Goal: Transaction & Acquisition: Purchase product/service

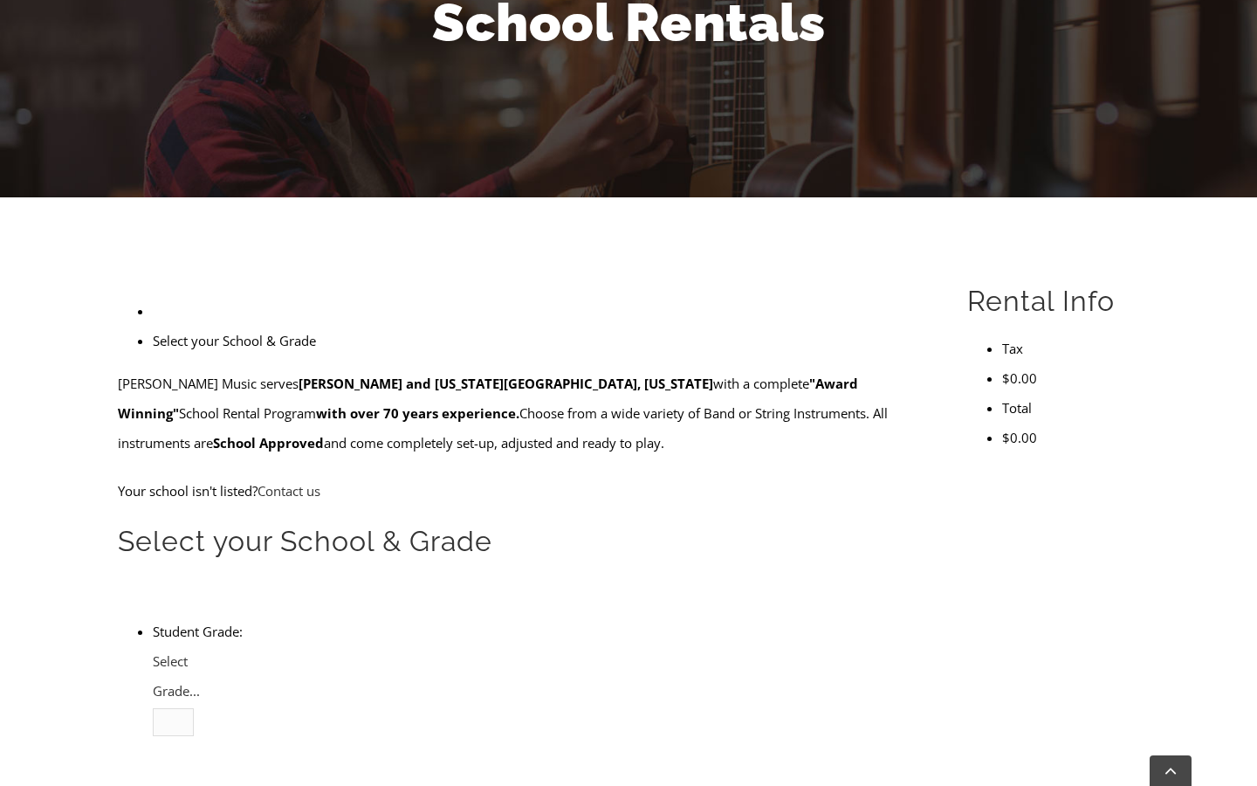
scroll to position [358, 0]
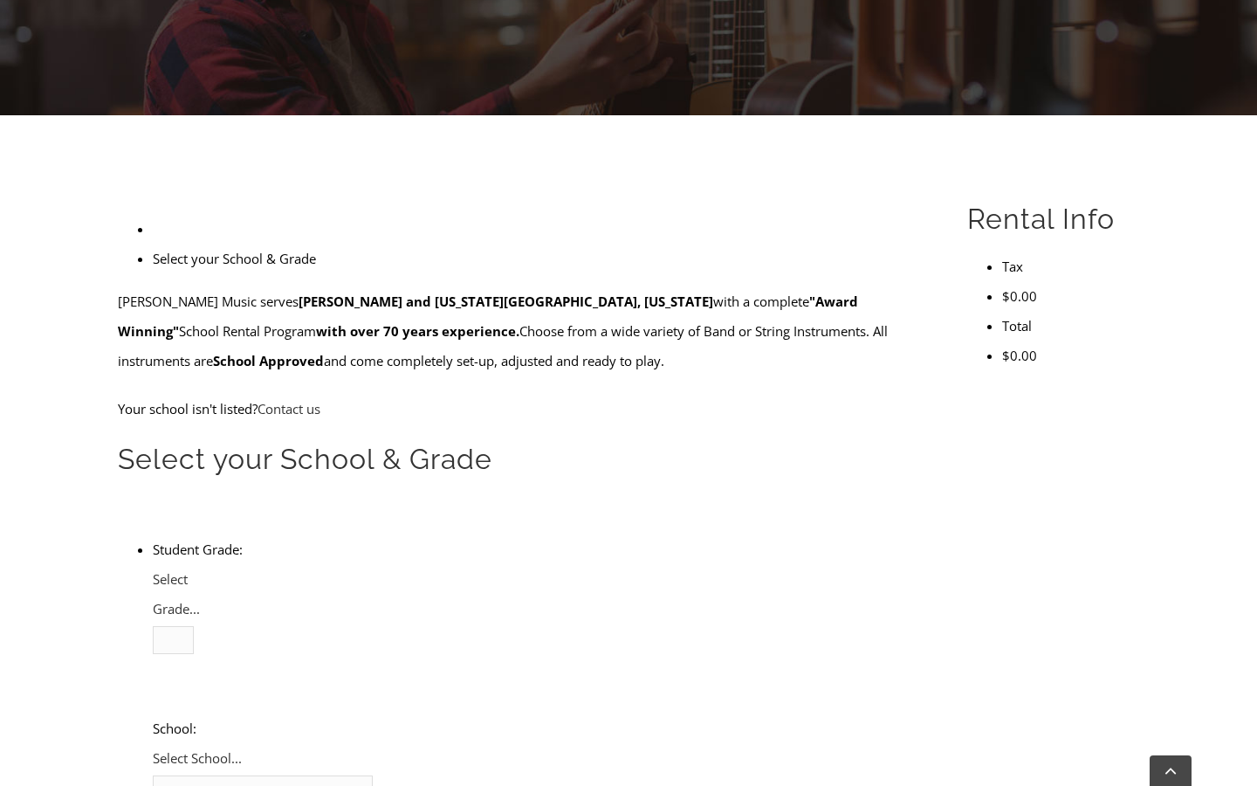
click at [282, 534] on li "Student Grade: 3 4 5 6 7 8 9 10 11 12 Select Grade... School: [GEOGRAPHIC_DATA]…" at bounding box center [540, 788] width 774 height 508
click at [200, 570] on span "Select Grade..." at bounding box center [176, 593] width 47 height 47
click at [194, 684] on li "4" at bounding box center [191, 699] width 6 height 30
type input "not"
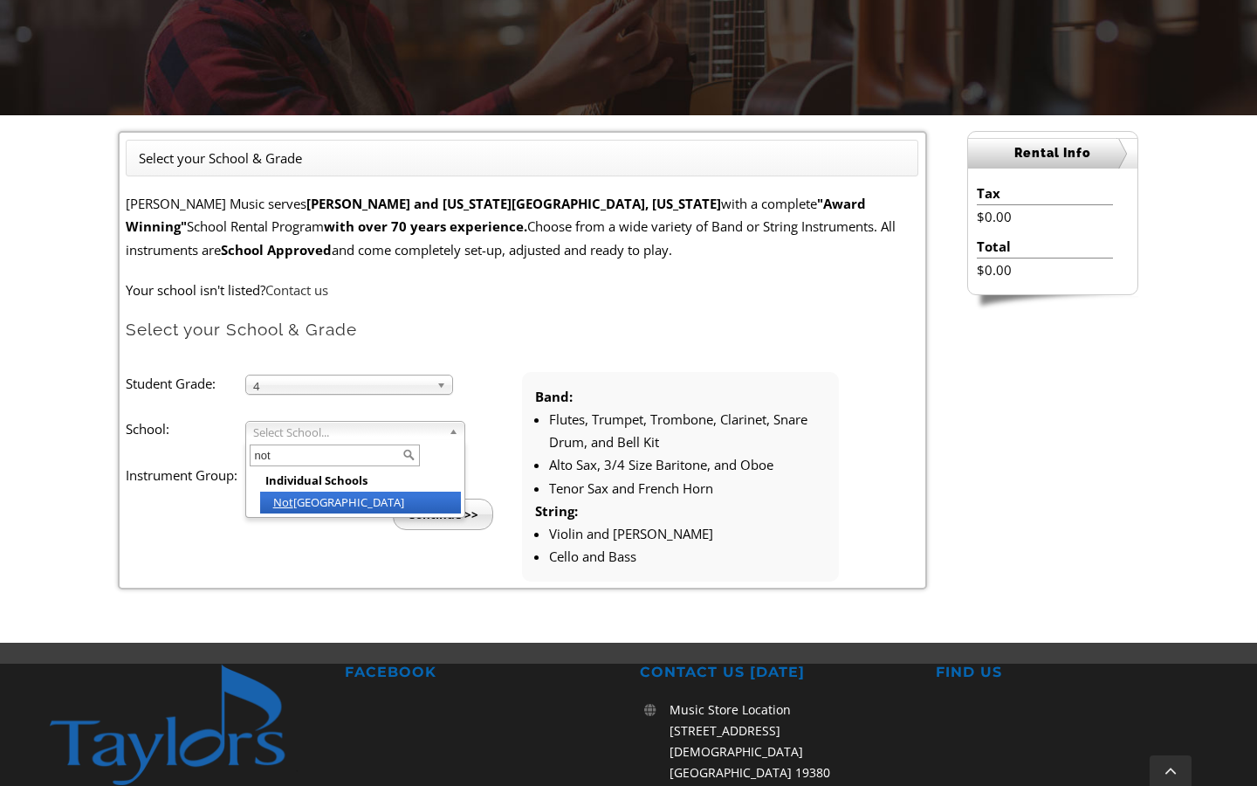
click at [298, 506] on li "Not [GEOGRAPHIC_DATA]" at bounding box center [360, 502] width 201 height 22
click at [299, 481] on span "Select Instrument Group..." at bounding box center [341, 478] width 176 height 21
click at [300, 494] on li "Band" at bounding box center [354, 497] width 189 height 22
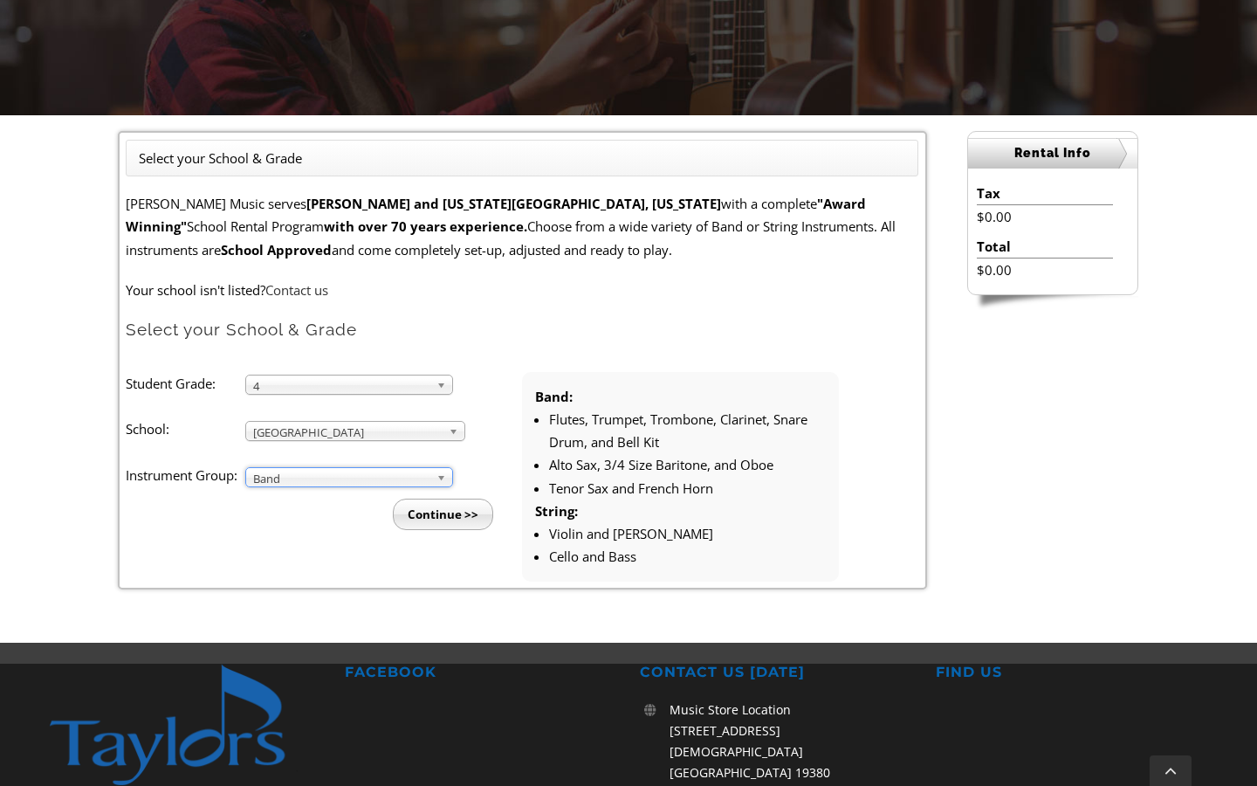
click at [449, 523] on ul "Student Grade: 3 4 5 6 7 8 9 10 11 12 4 3 4 5 6 7 8 9 10 11 12 School: [GEOGRAP…" at bounding box center [522, 477] width 793 height 210
click at [444, 519] on input "Continue >>" at bounding box center [443, 513] width 100 height 31
click at [446, 512] on input "Continue >>" at bounding box center [443, 513] width 100 height 31
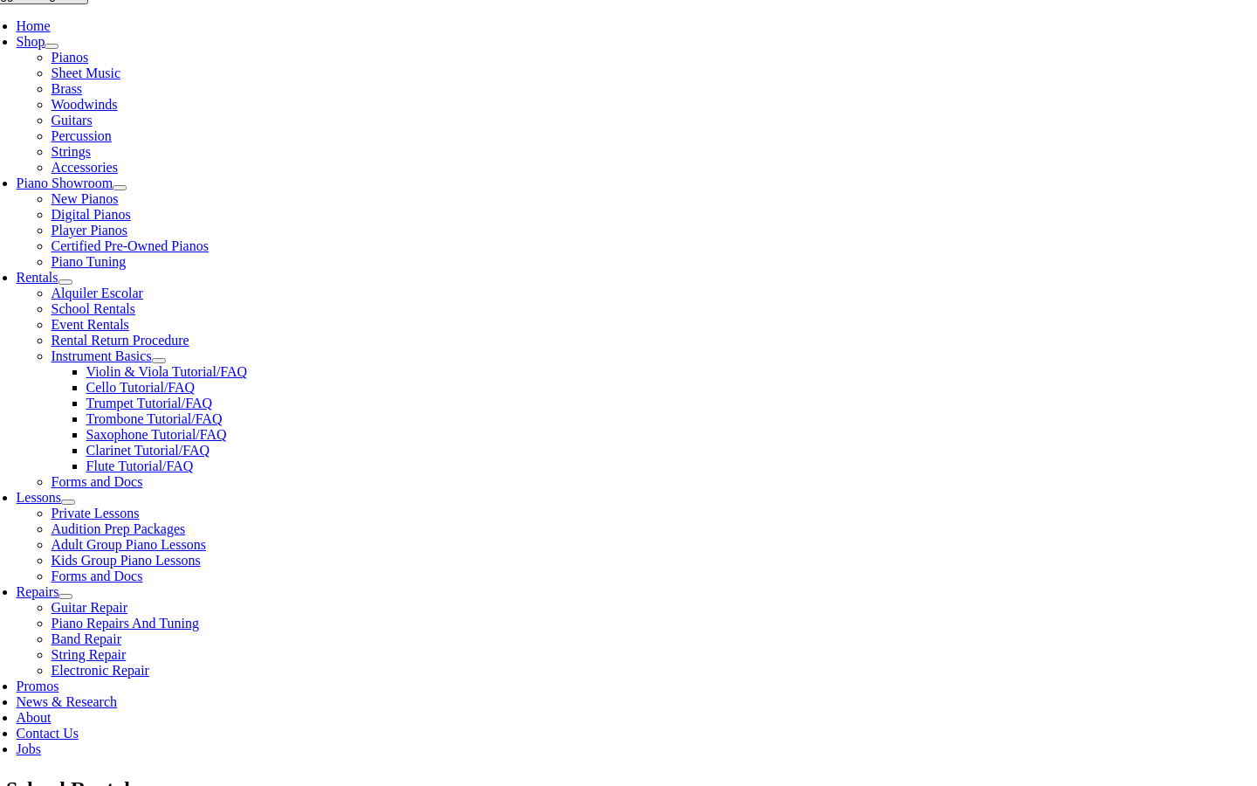
scroll to position [362, 0]
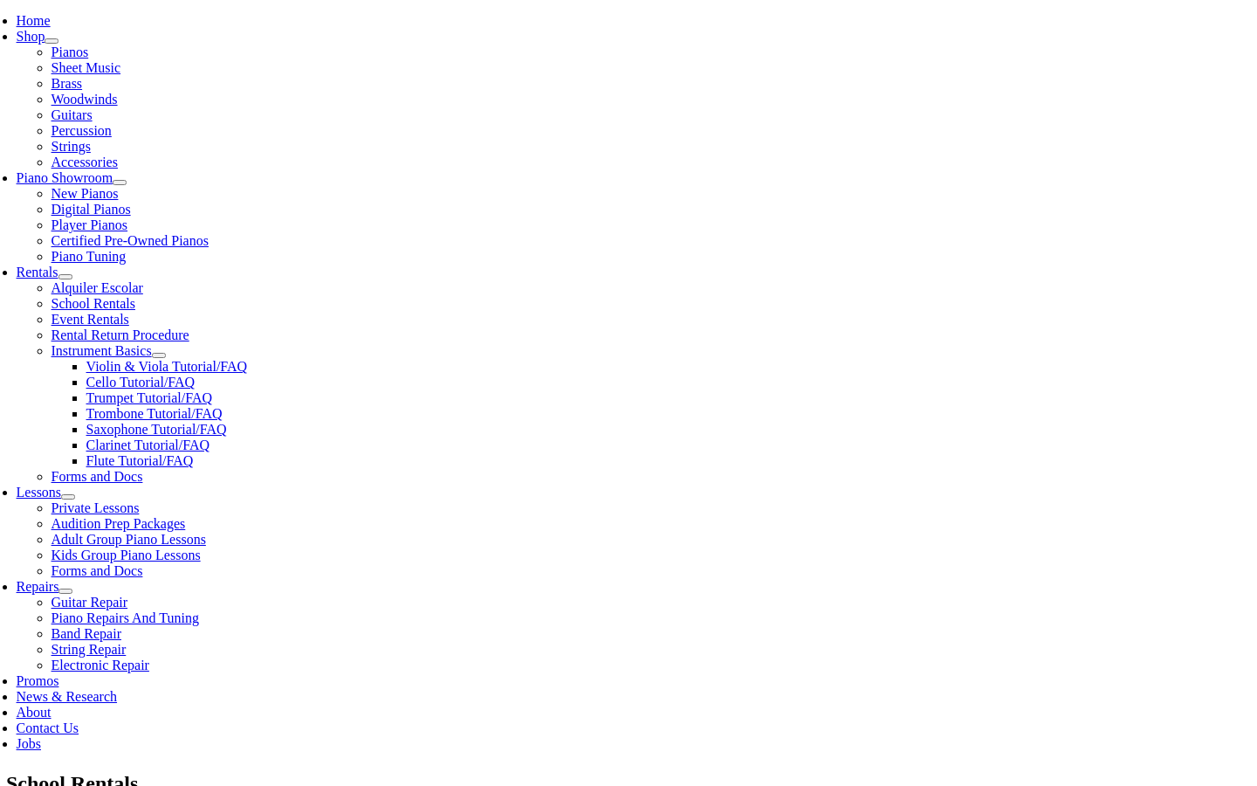
scroll to position [368, 0]
checkbox input"] "true"
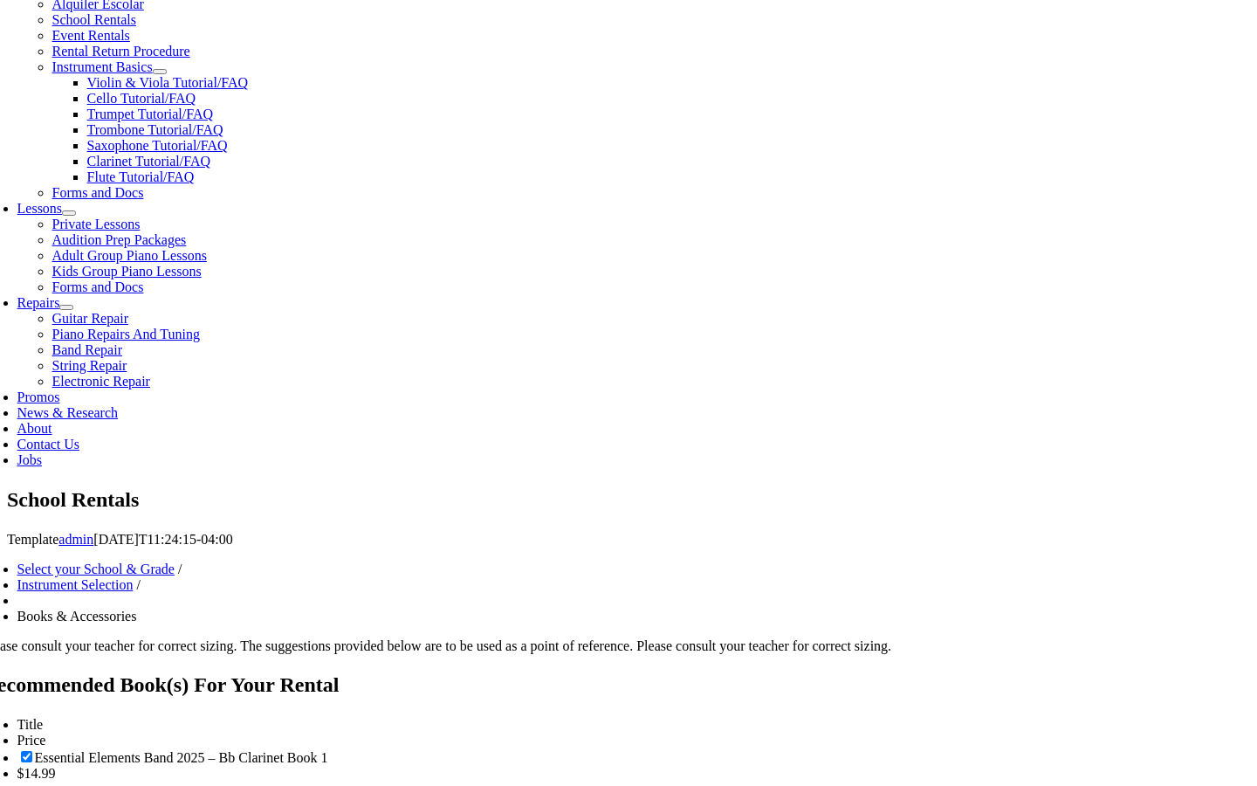
scroll to position [658, 0]
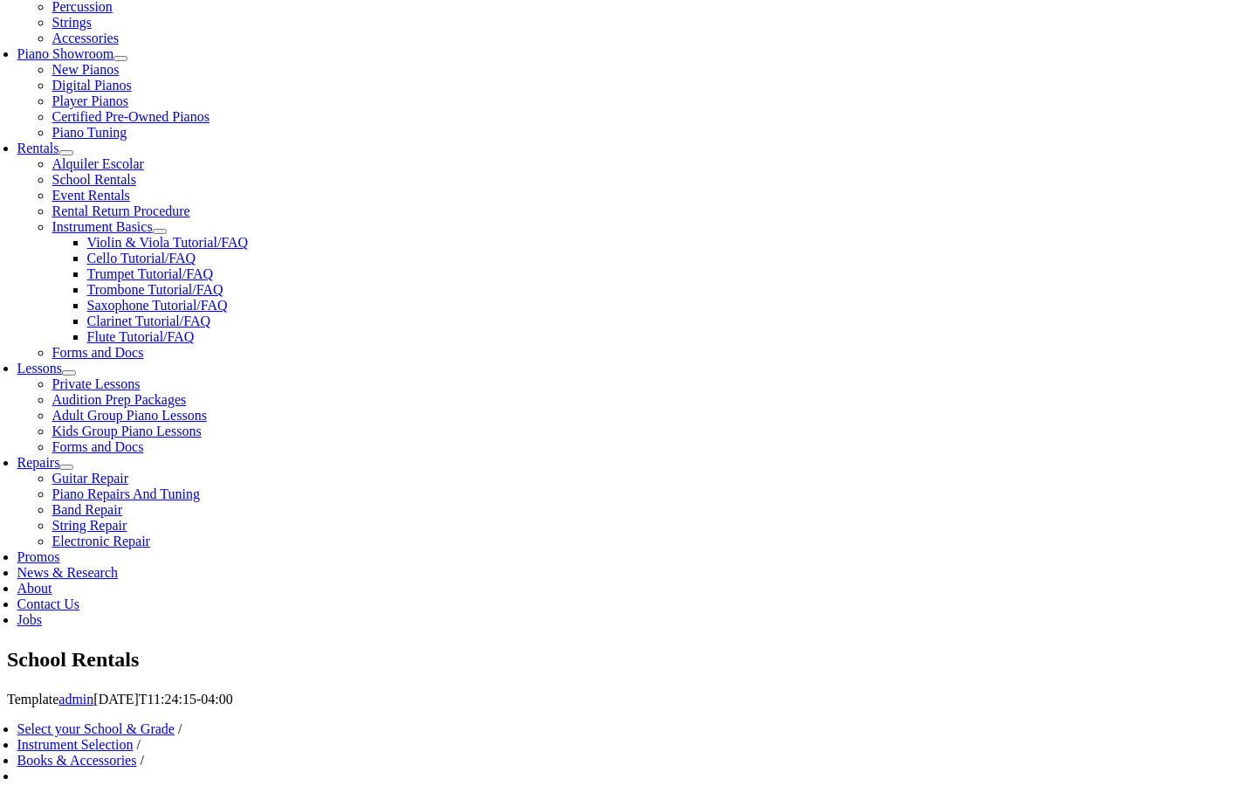
scroll to position [493, 0]
type input "1"
type input "Gia"
type input "Mata-Davalos"
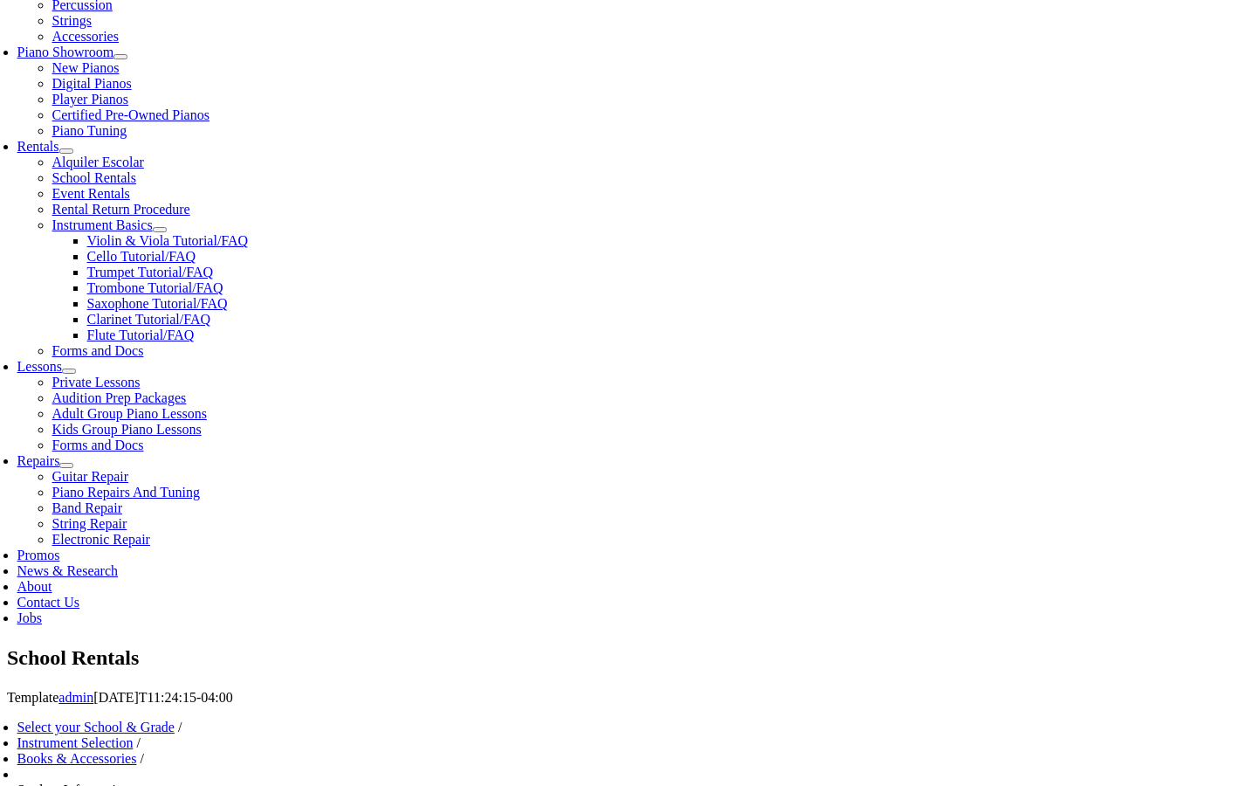
type input "Self Employed"
type input "mm/dd/yyyy"
type input "0"
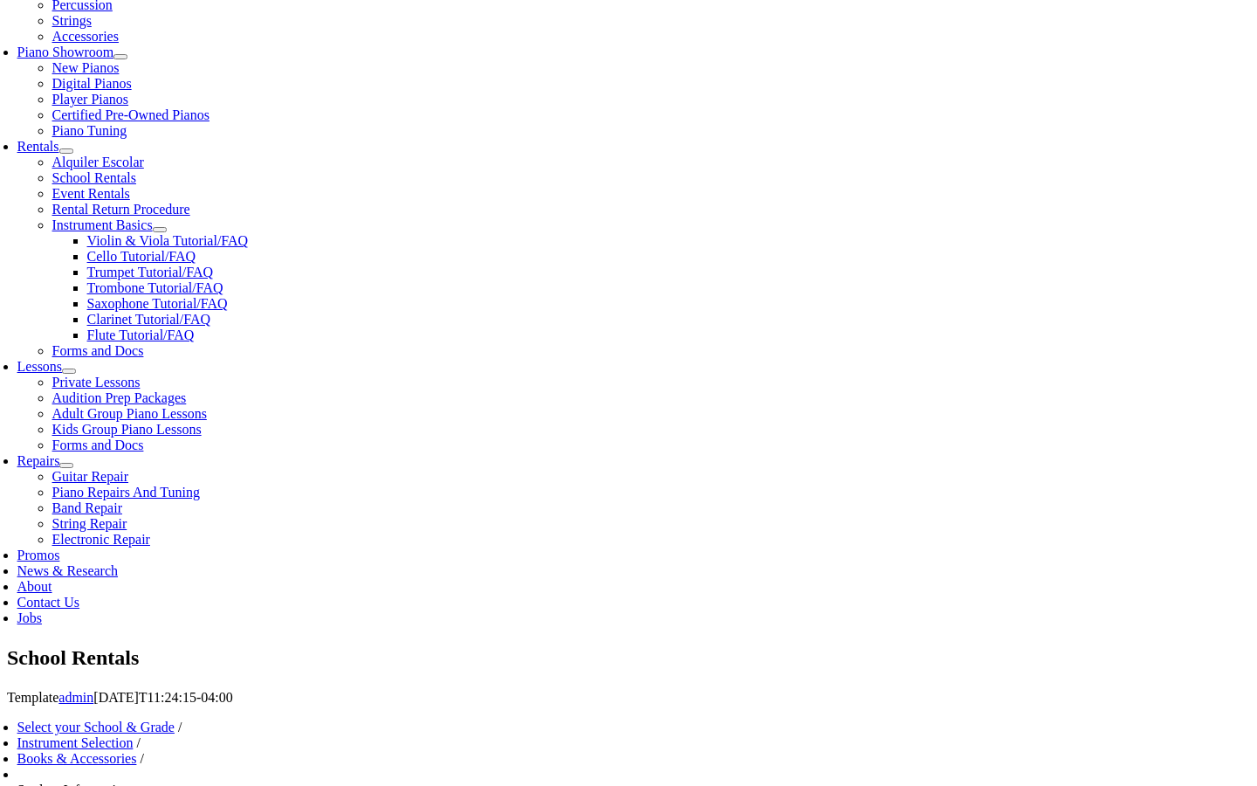
type input "01/25/1990"
type input "S"
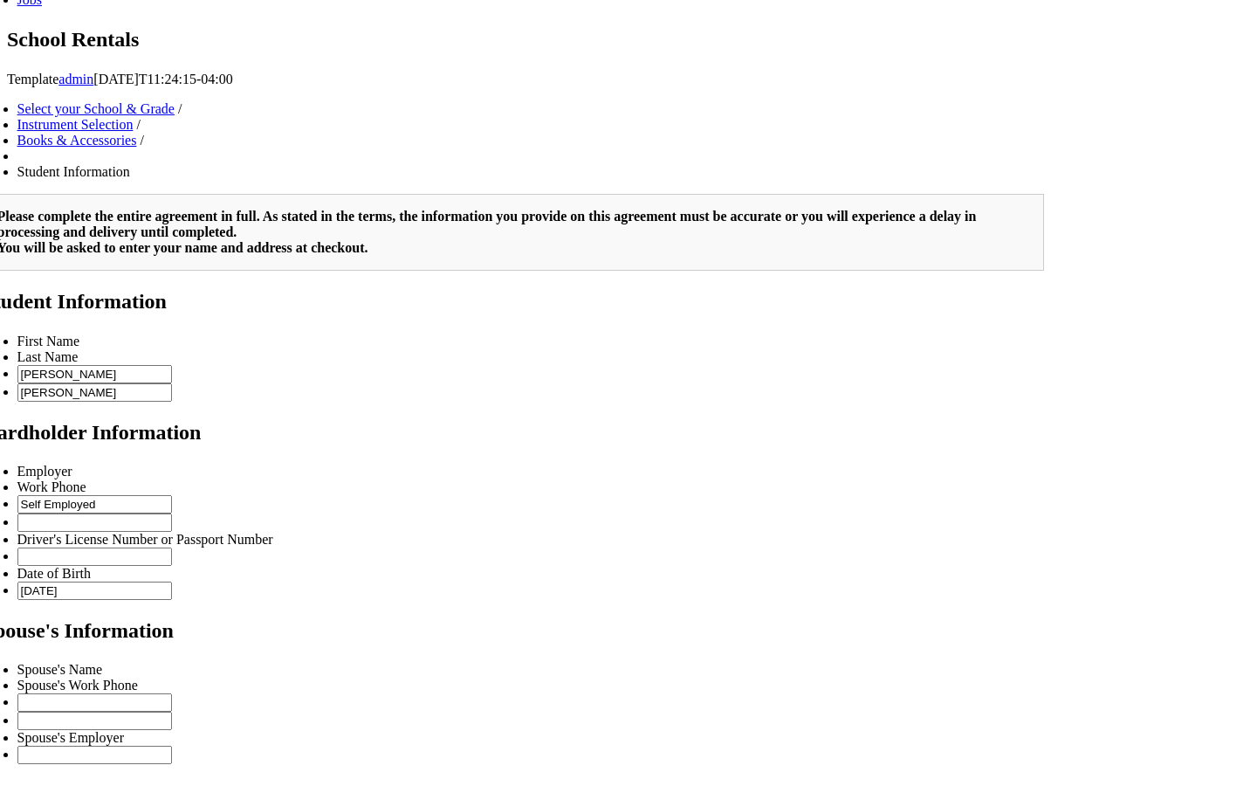
scroll to position [1110, 0]
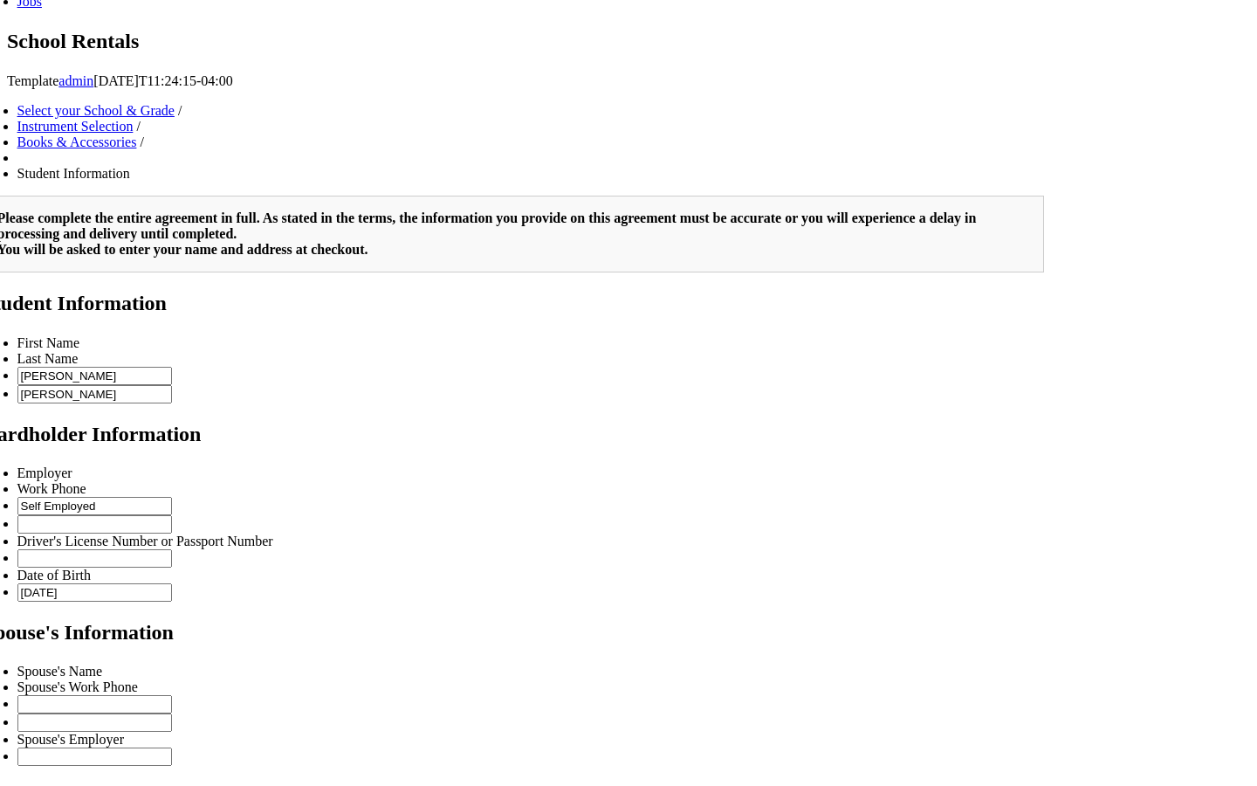
type input "1"
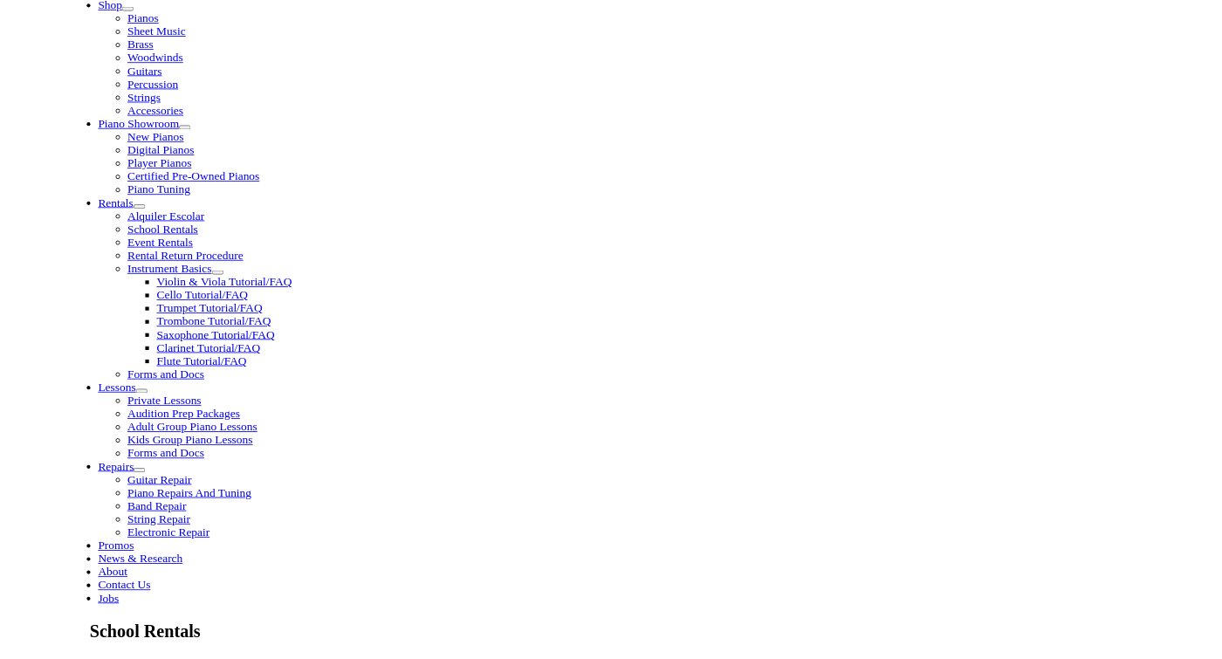
scroll to position [409, 0]
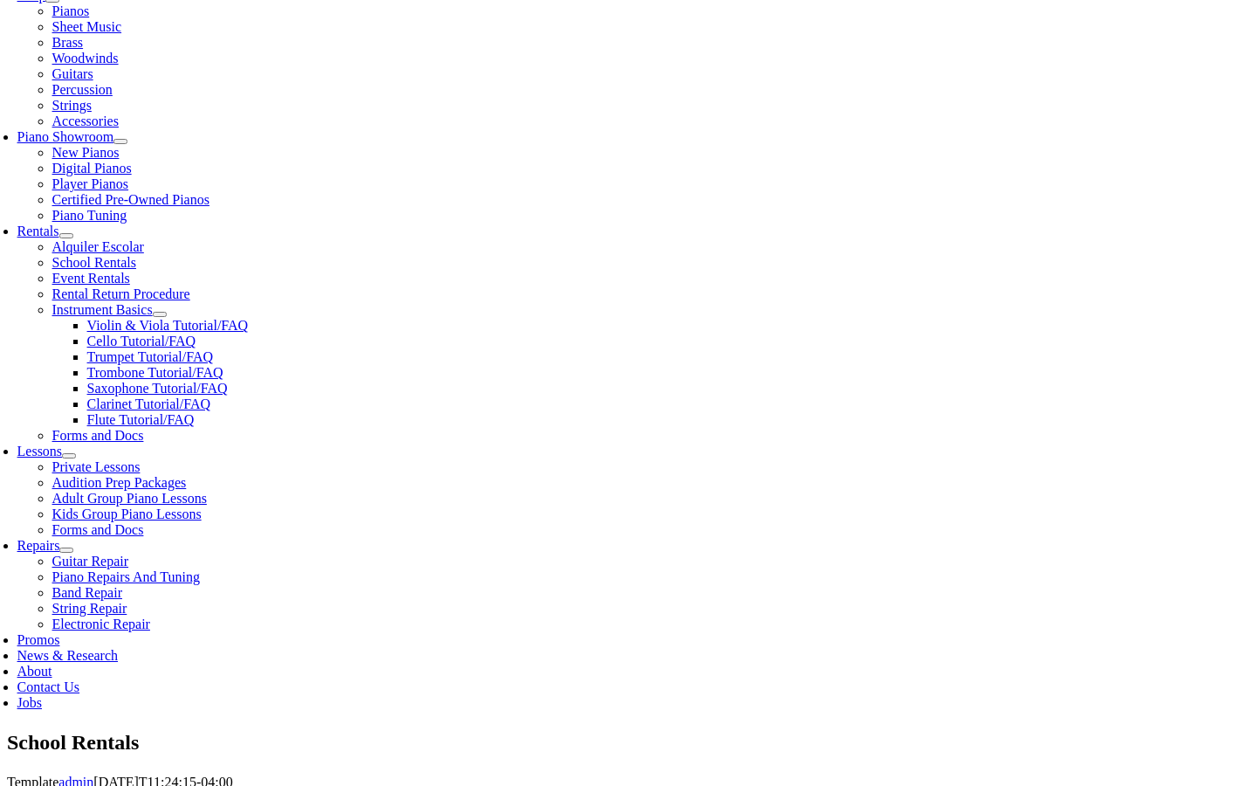
type input "4843195949"
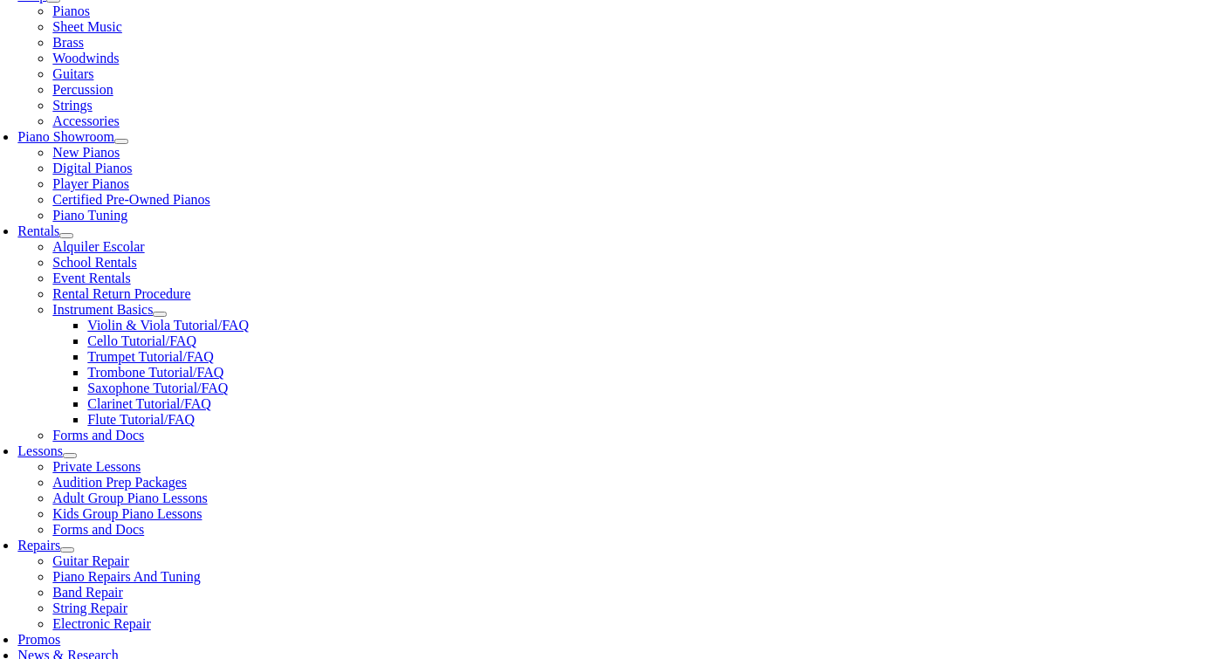
paste input "29 615 461 DUPs:"
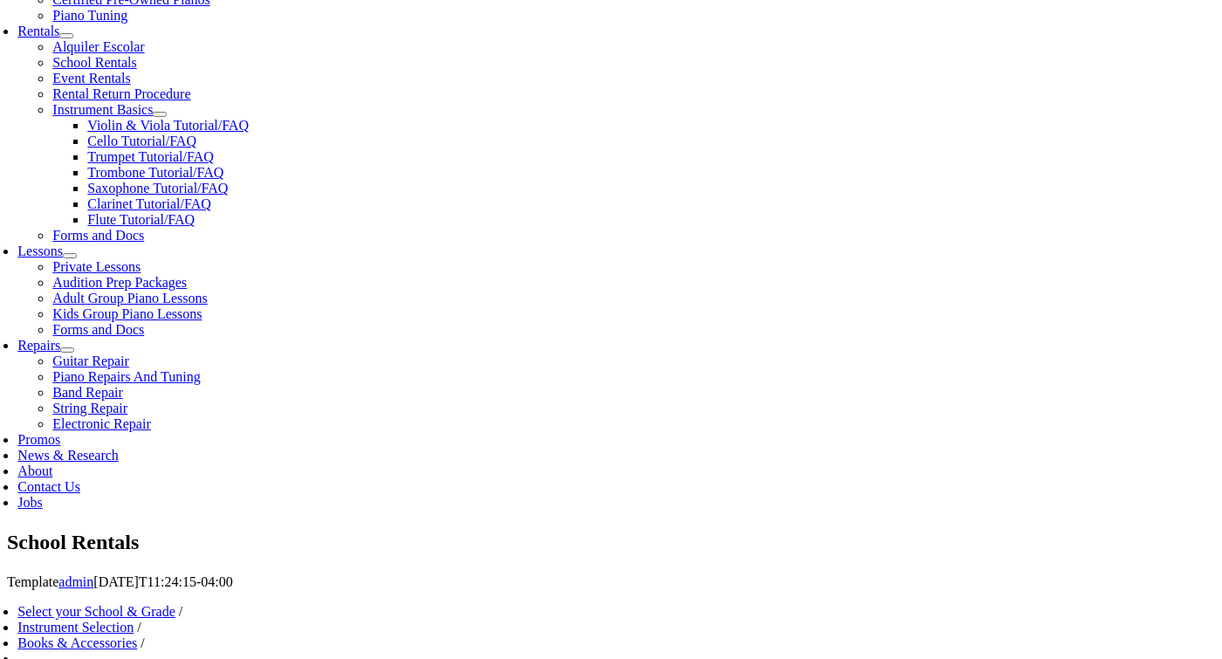
scroll to position [608, 0]
type input "29 615 461"
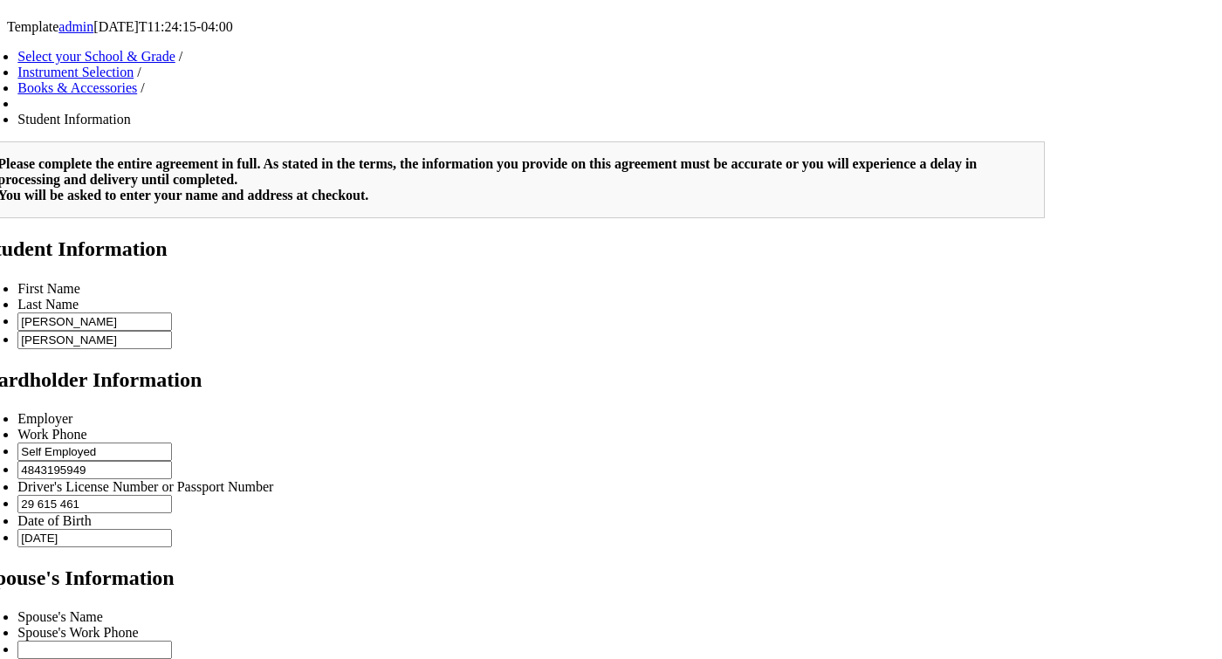
scroll to position [1166, 0]
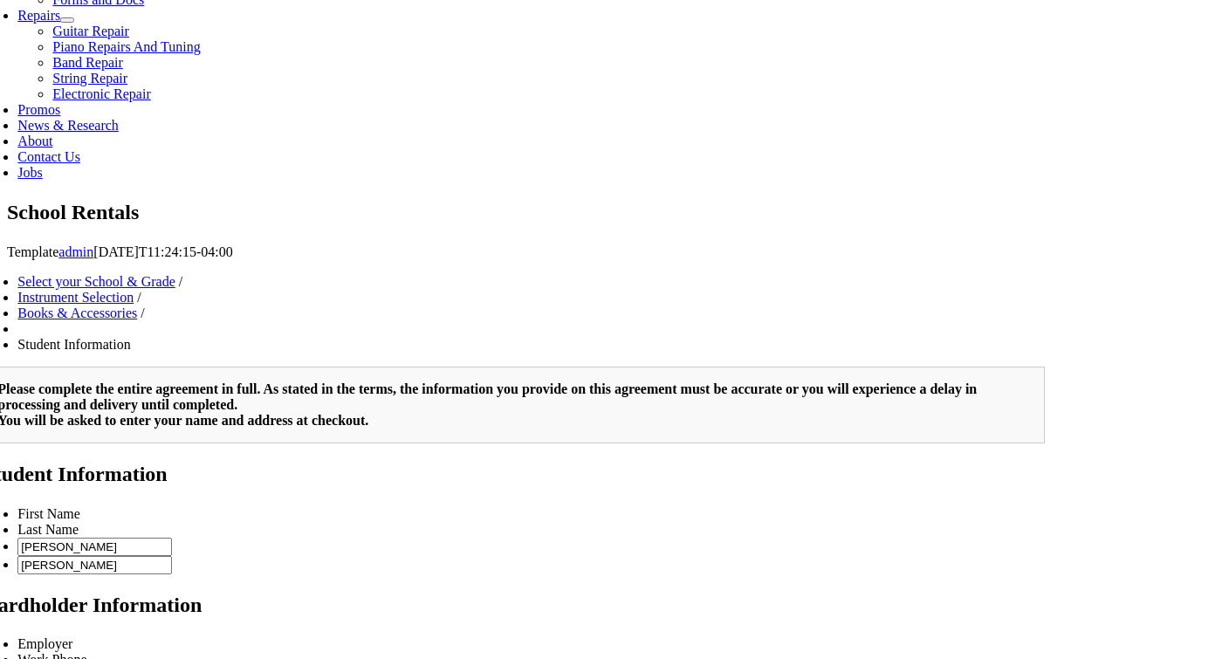
scroll to position [932, 0]
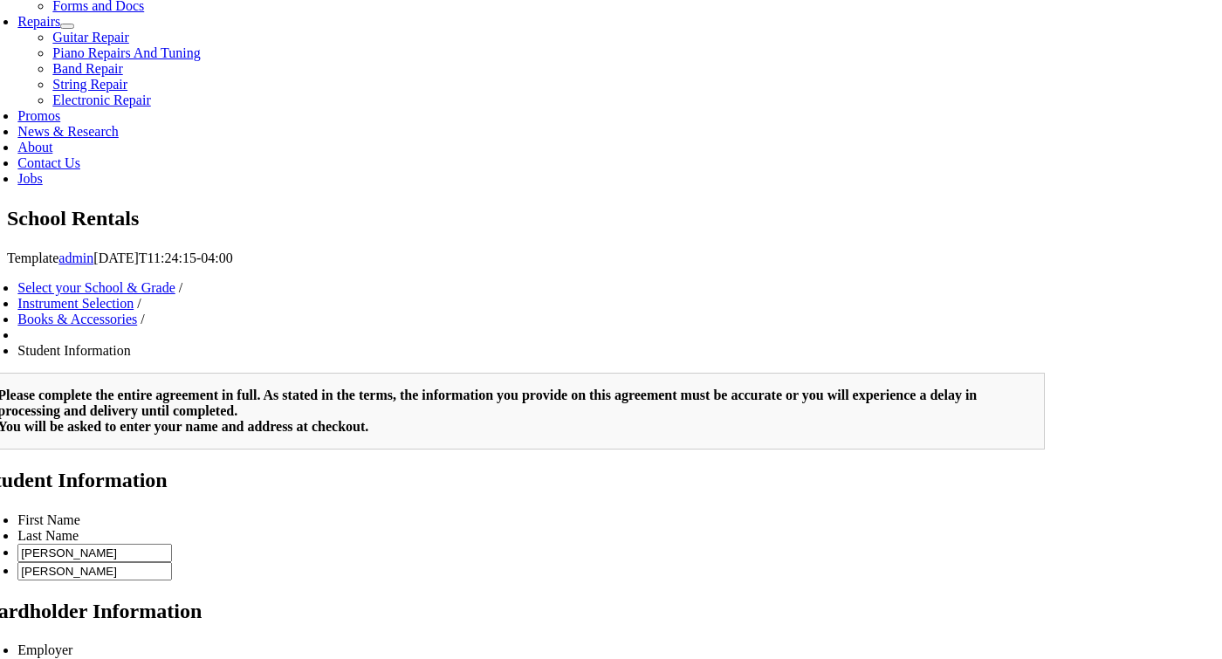
type input "Sal Mata"
type input "6108403120"
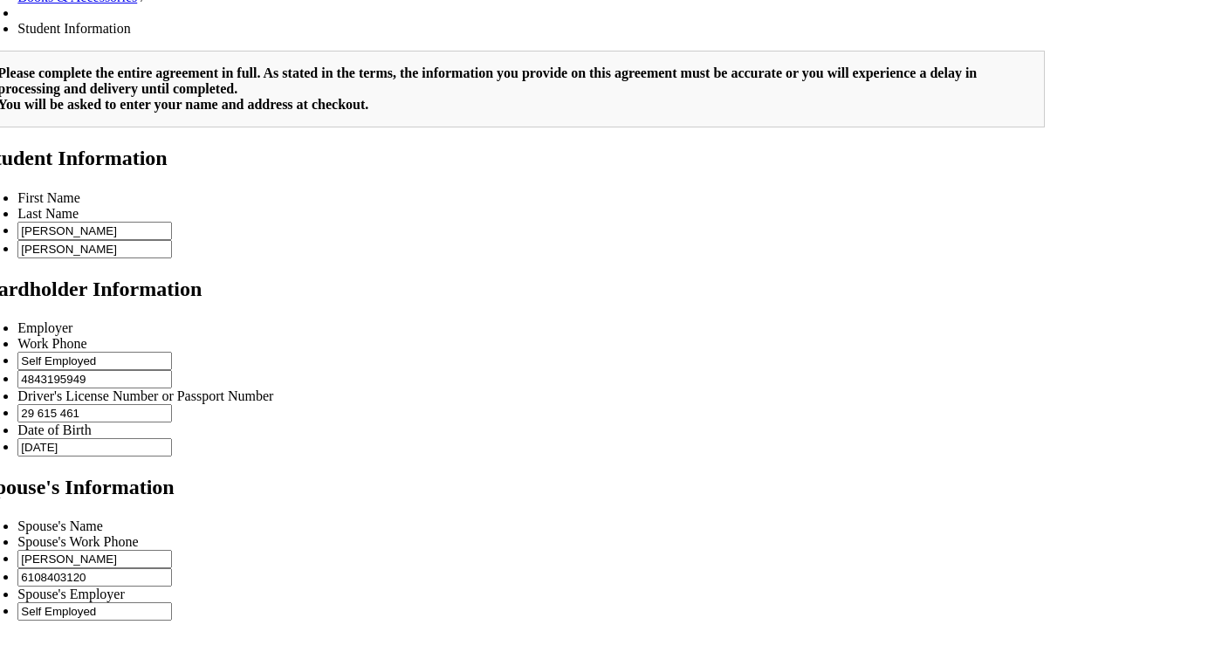
scroll to position [1259, 0]
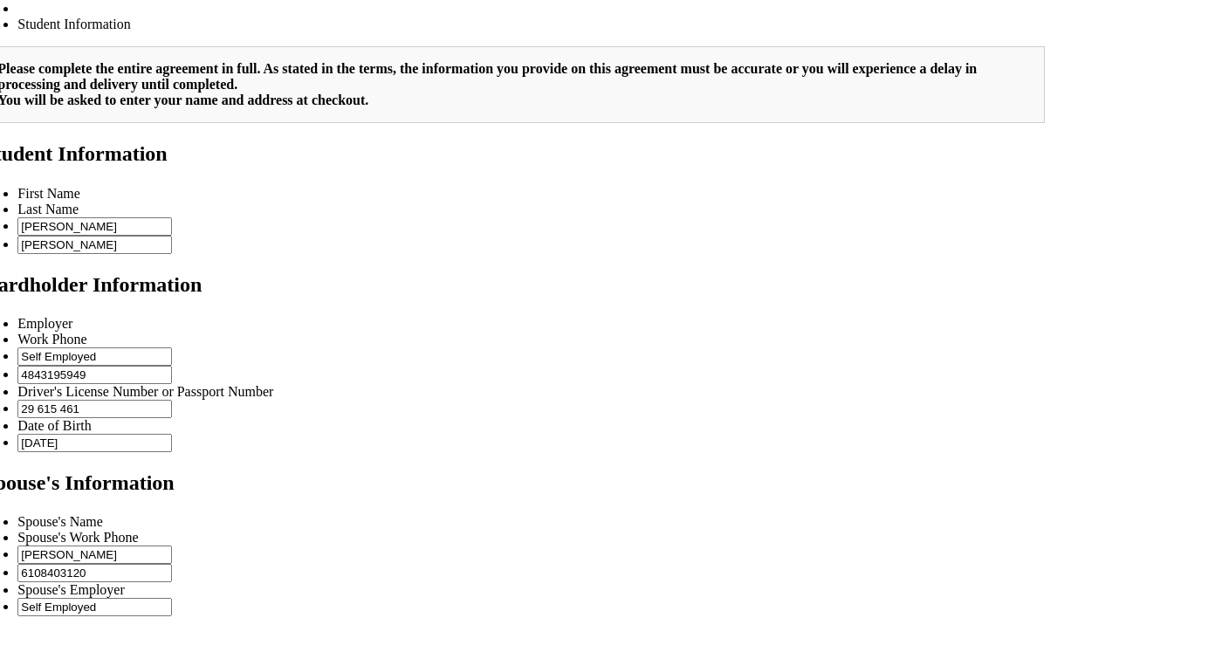
type input "Self Employed"
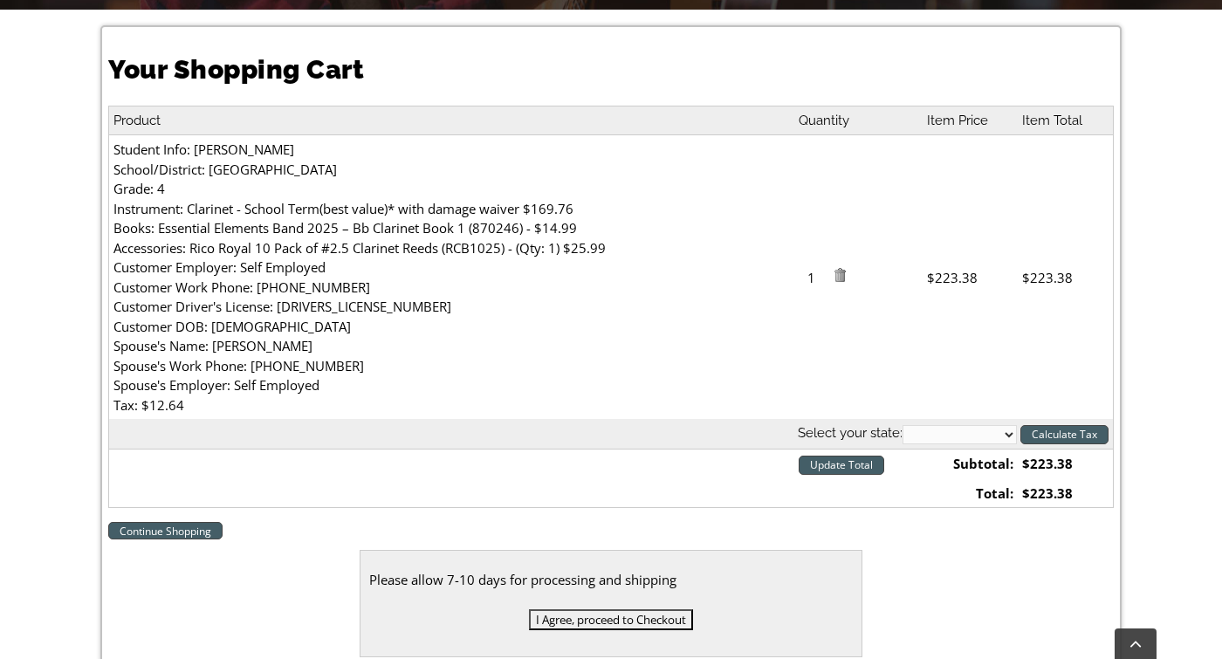
scroll to position [457, 0]
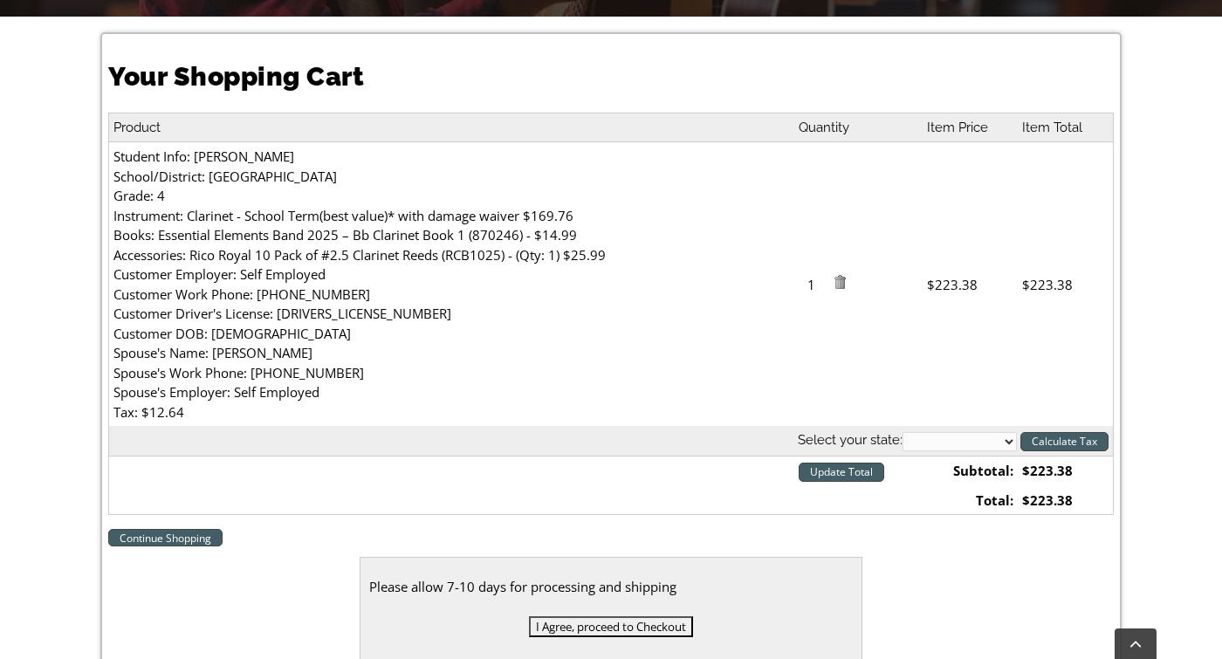
select select "PA"
click at [833, 359] on td "1" at bounding box center [858, 284] width 129 height 285
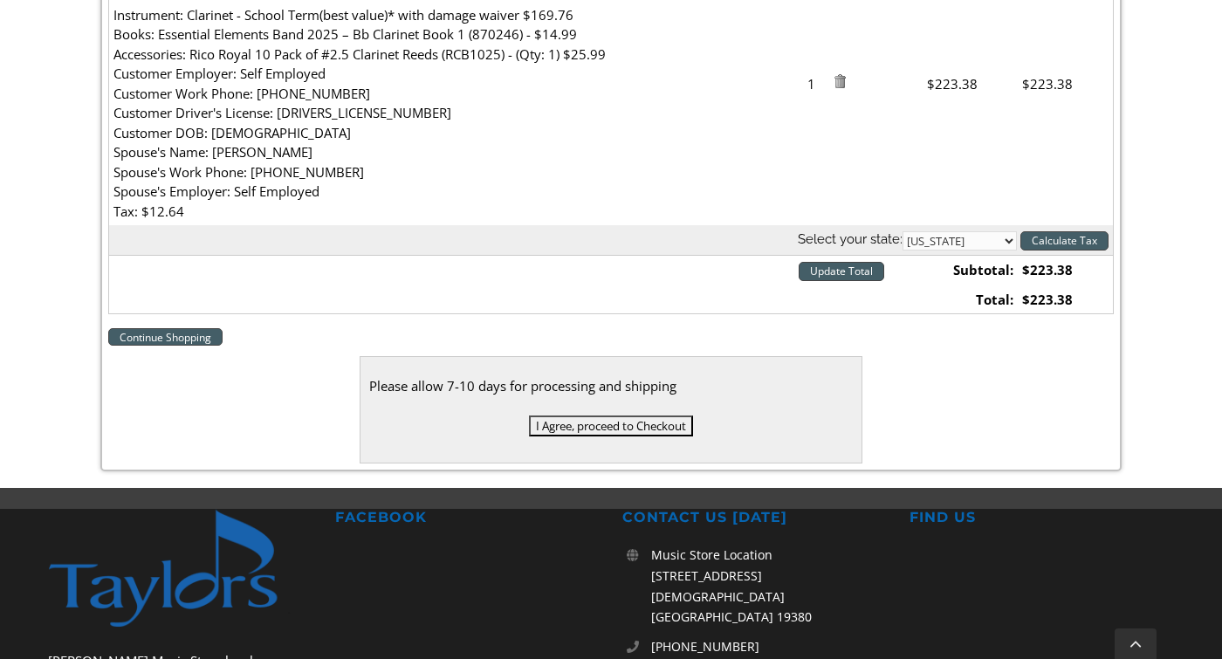
scroll to position [658, 0]
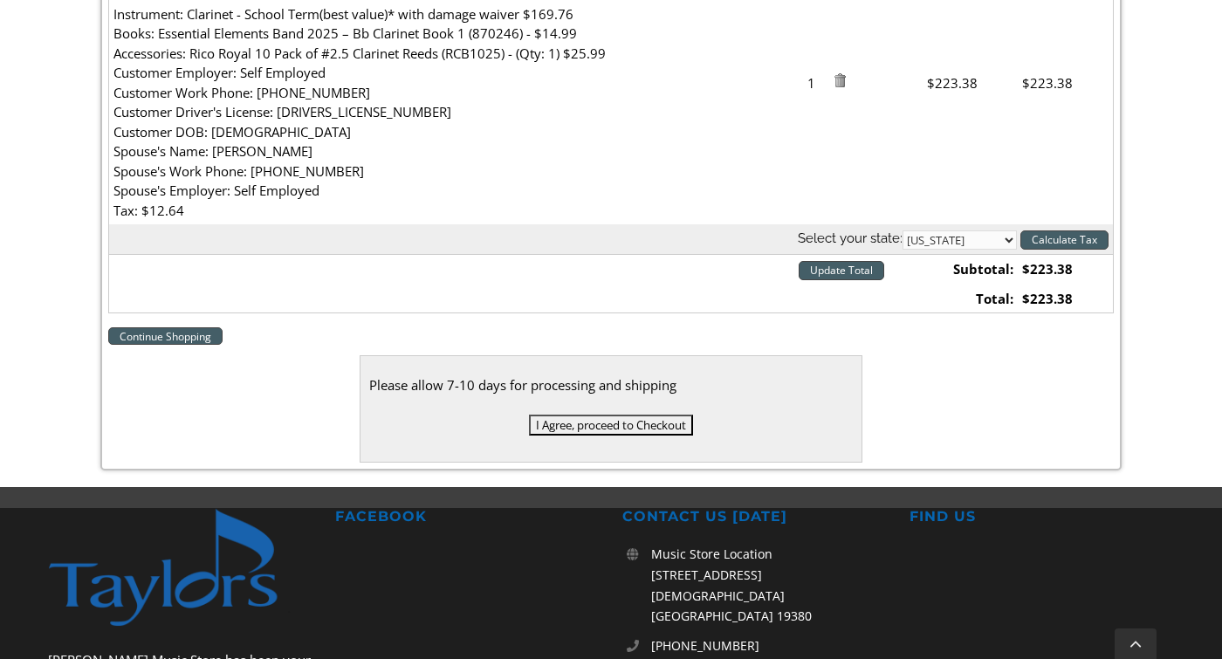
click at [1069, 224] on th "Select your state: Alabama Alaska Arizona Arkansas California Colorado Connecti…" at bounding box center [611, 239] width 1004 height 30
click at [1069, 230] on input "Calculate Tax" at bounding box center [1065, 239] width 88 height 19
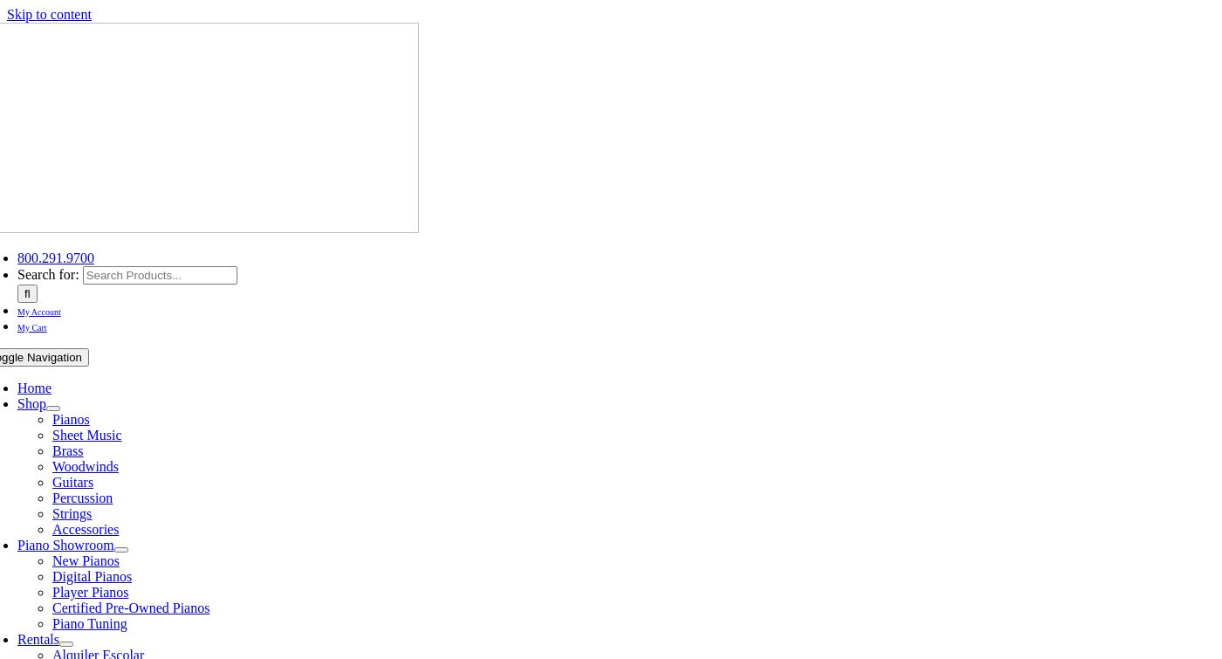
select select "PA"
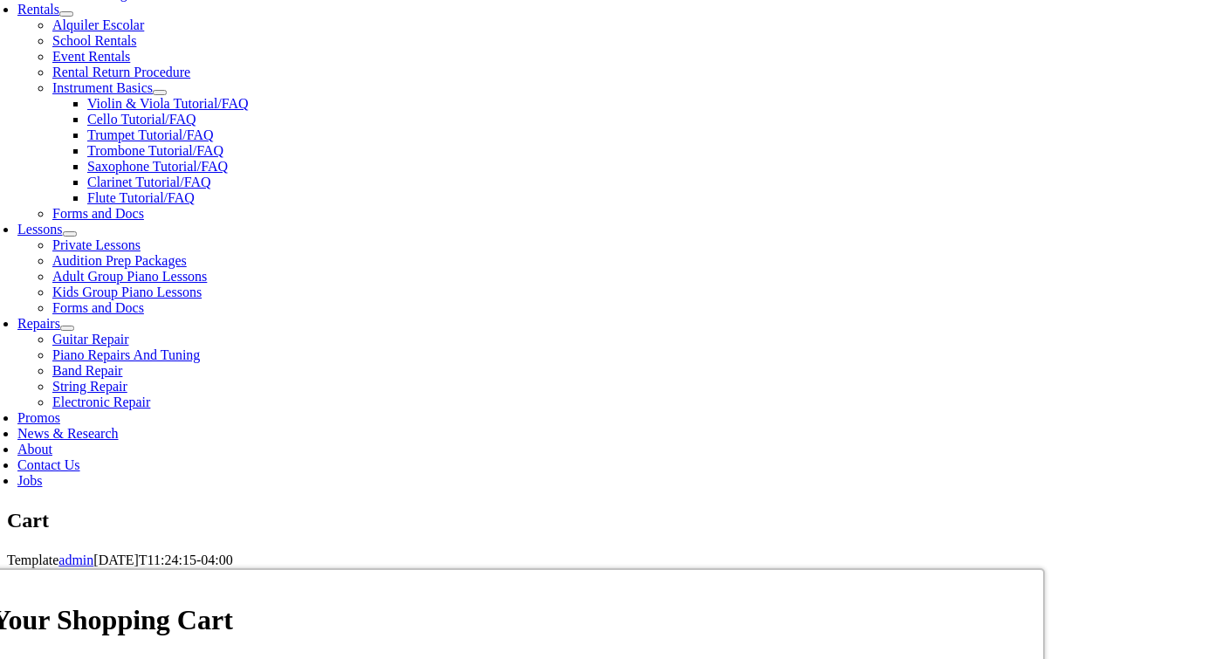
scroll to position [744, 0]
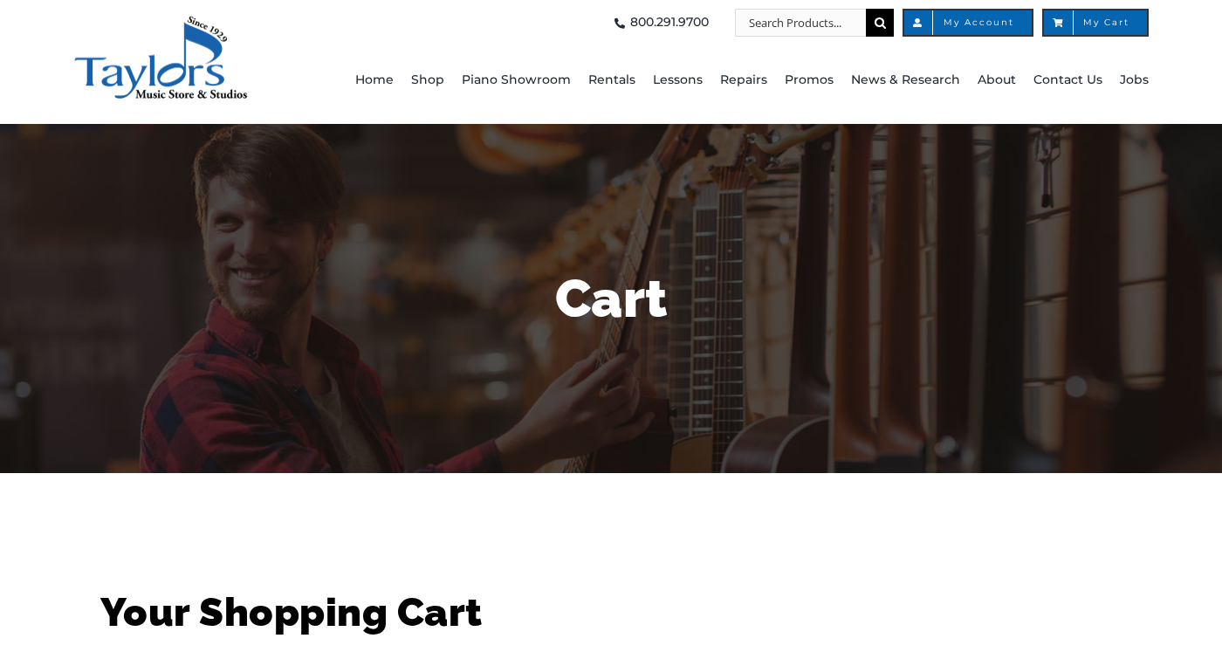
select select "PA"
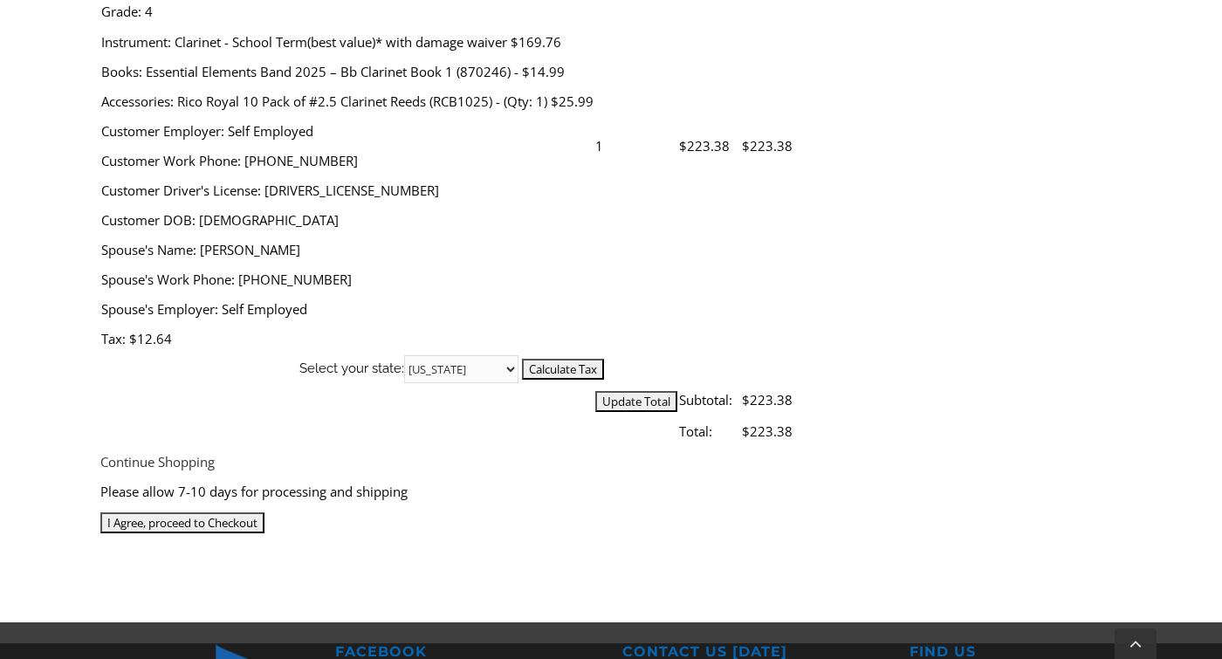
scroll to position [760, 0]
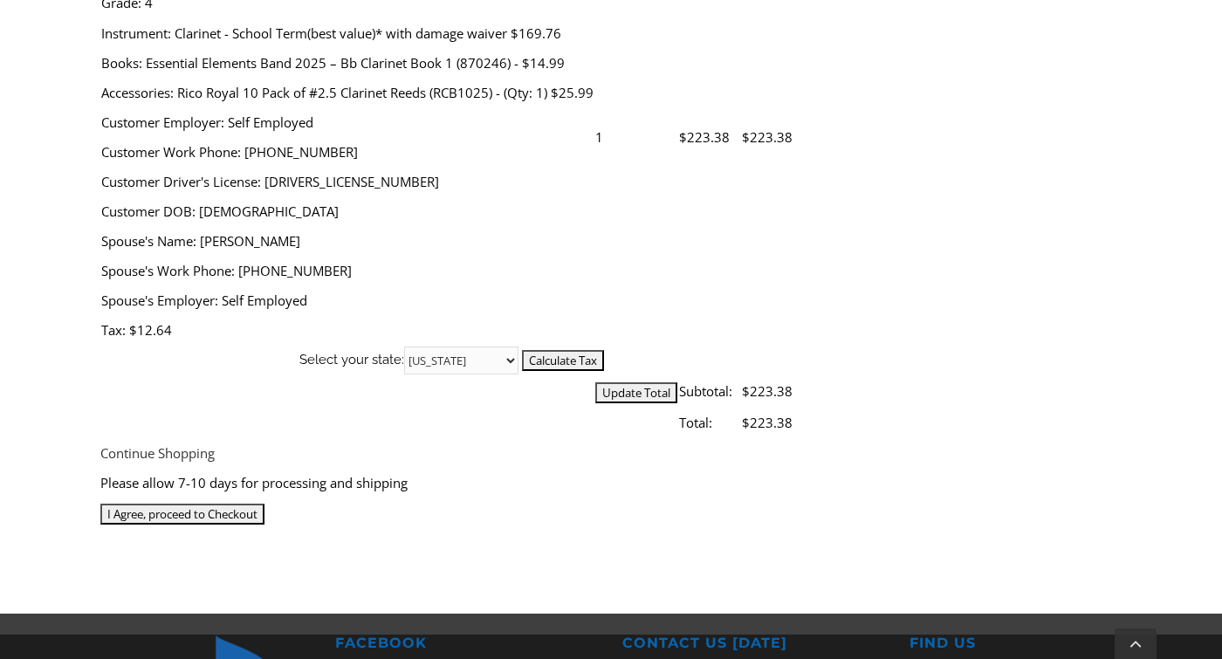
click at [265, 504] on input "I Agree, proceed to Checkout" at bounding box center [182, 514] width 164 height 21
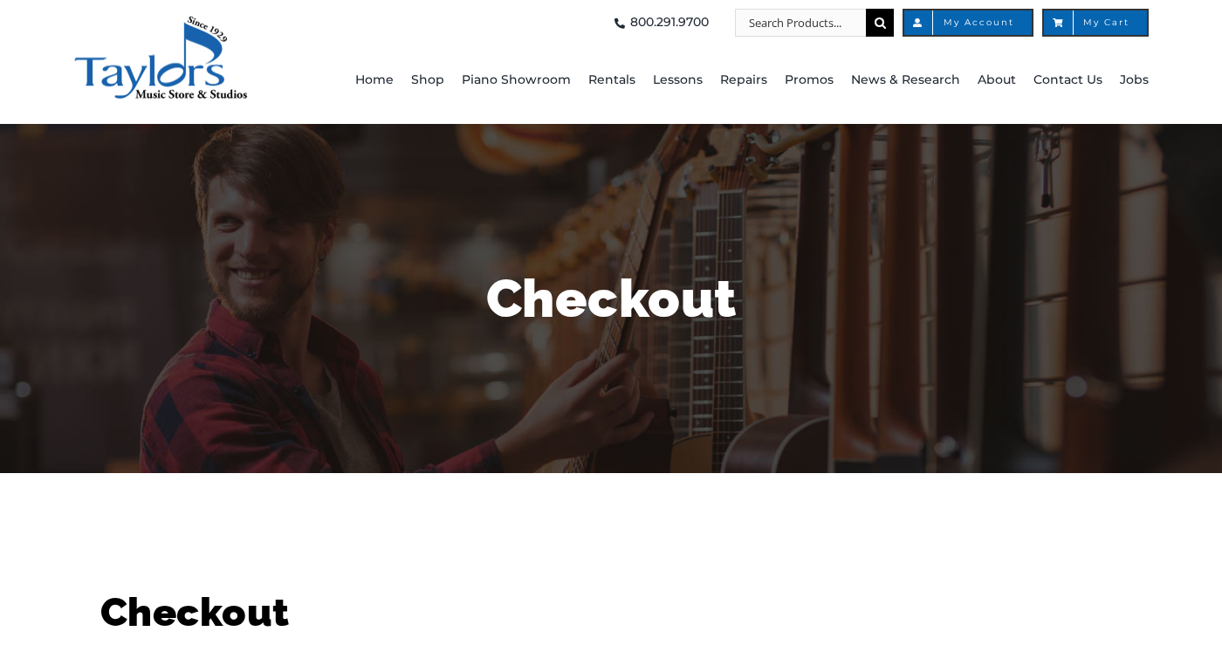
select select
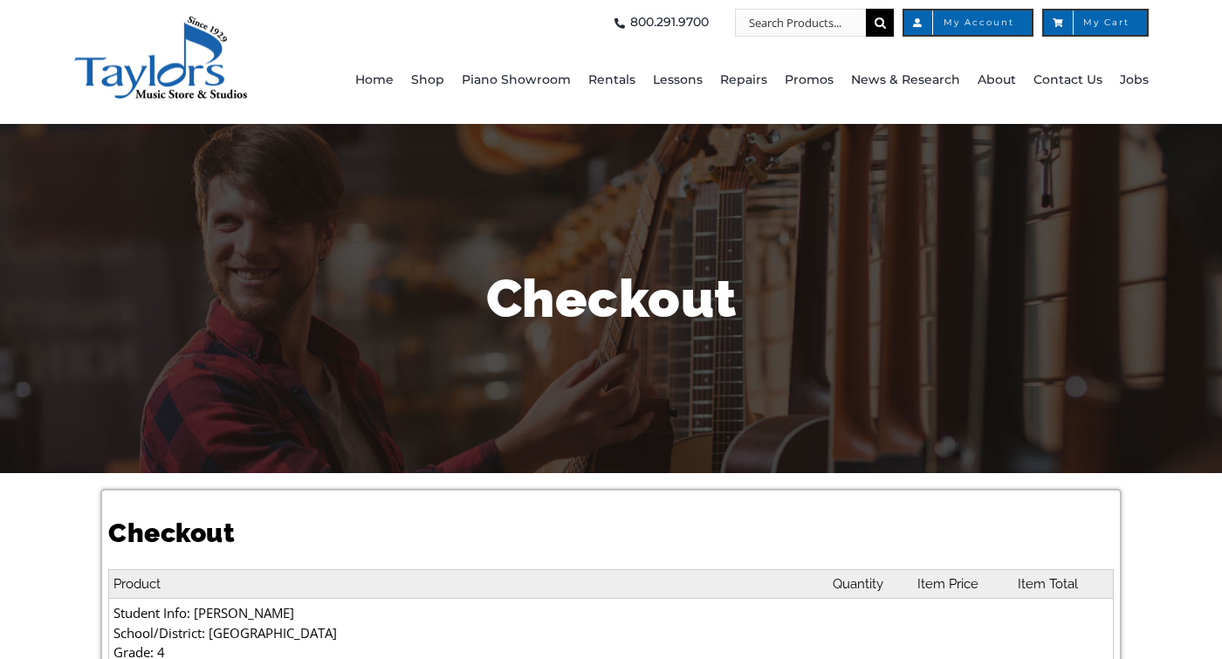
select select
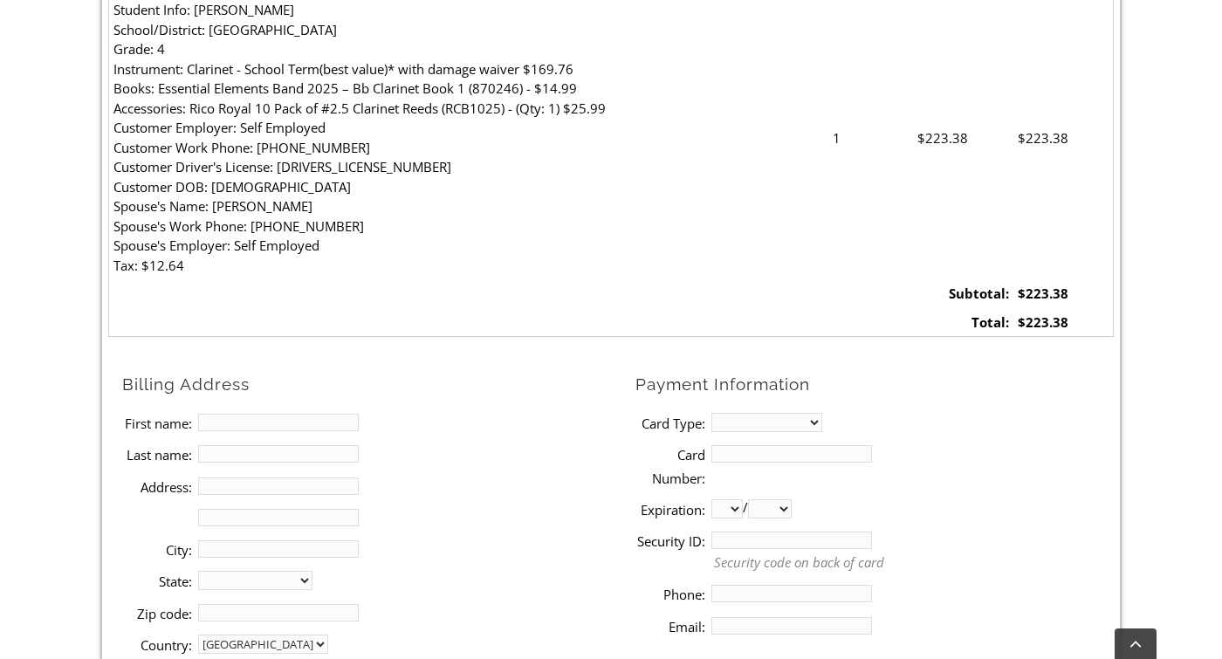
scroll to position [869, 0]
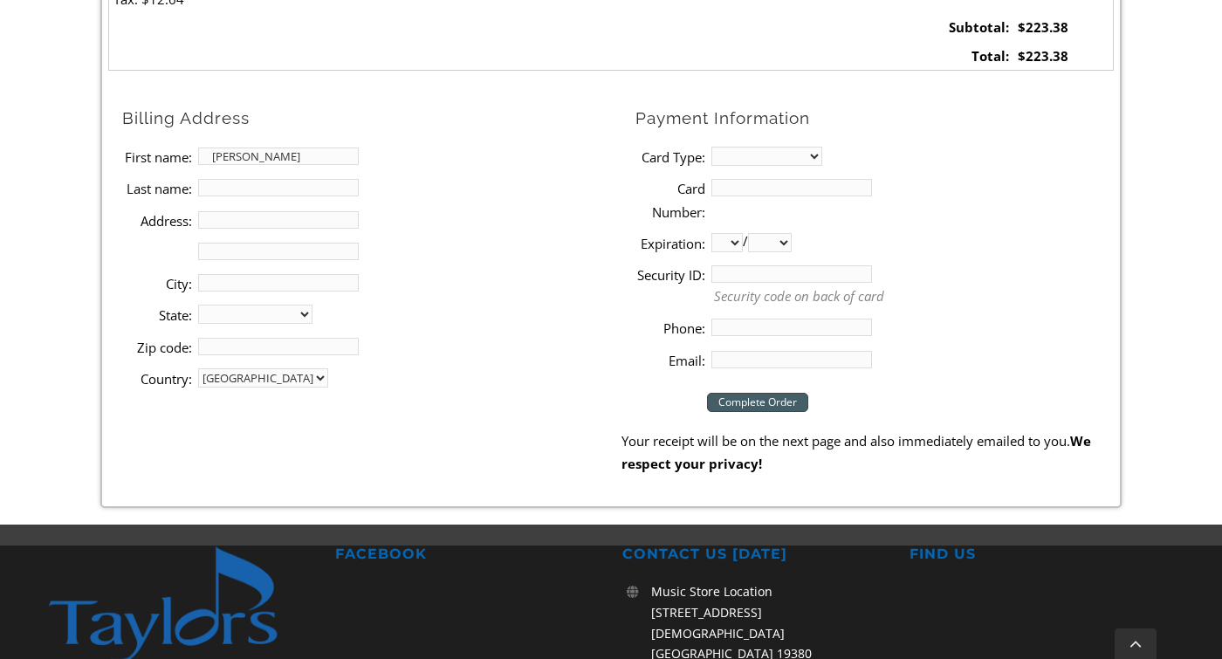
type input "[PERSON_NAME]"
type input "[STREET_ADDRESS][PERSON_NAME]"
type input "[GEOGRAPHIC_DATA]"
select select "PA"
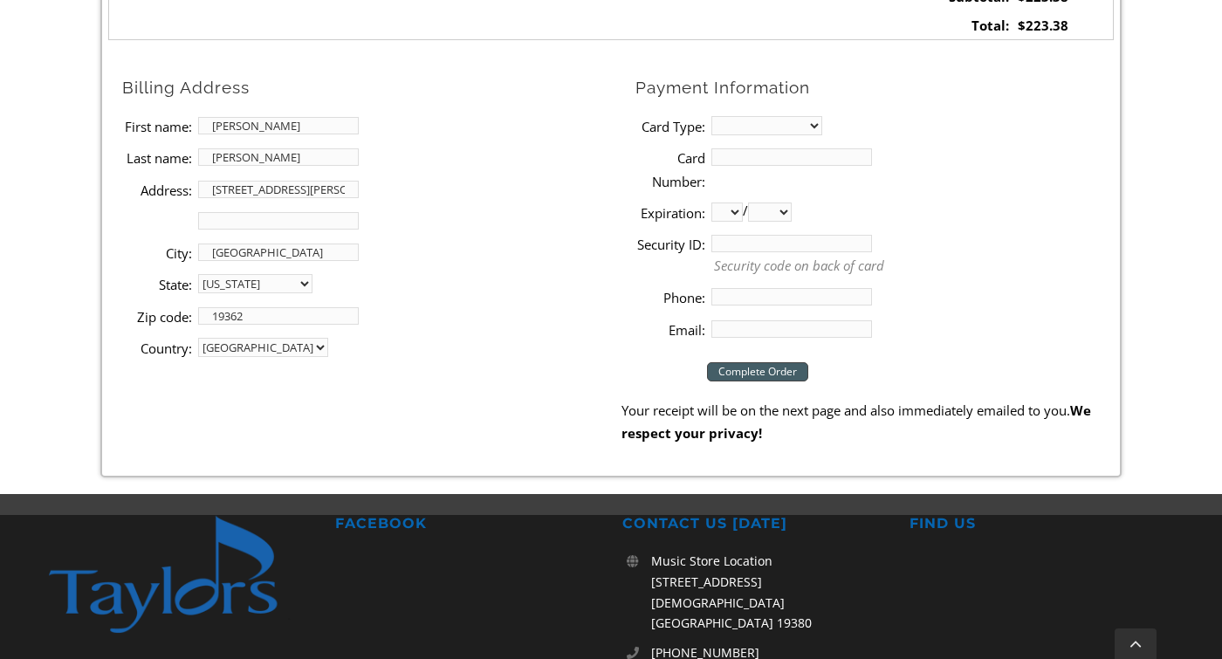
scroll to position [903, 0]
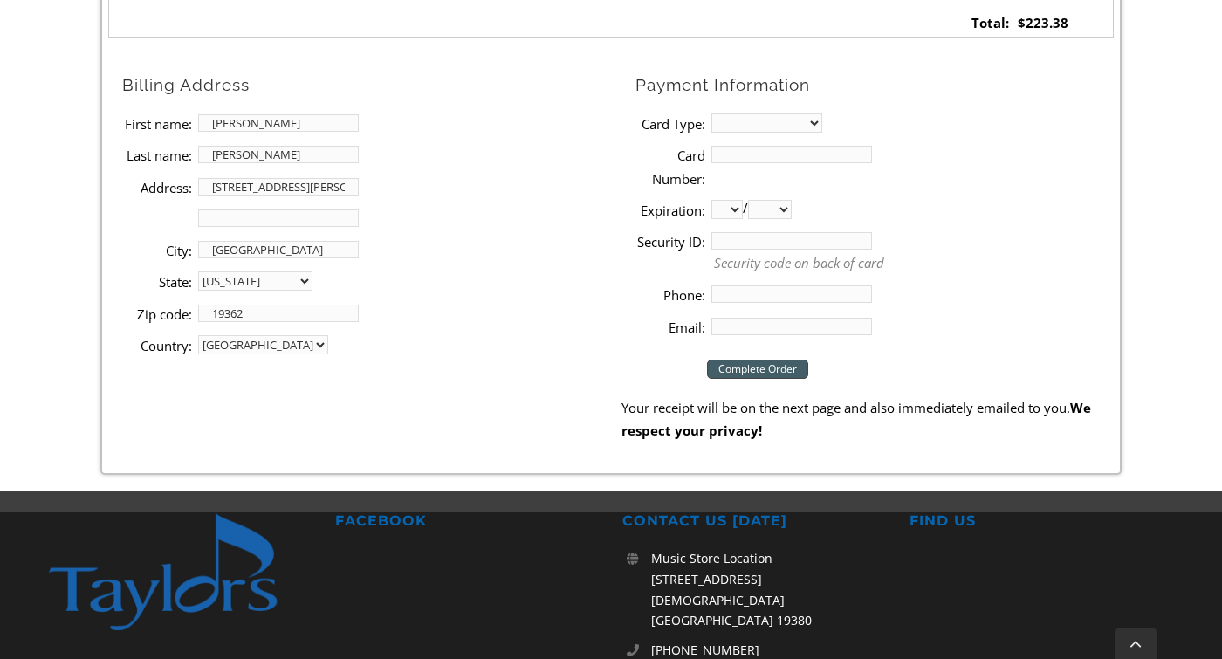
type input "19362"
click at [459, 203] on li "Address 2:" at bounding box center [371, 218] width 498 height 31
select select "visa"
click at [757, 146] on input "Card Number:" at bounding box center [791, 154] width 161 height 17
type input "[CREDIT_CARD_NUMBER]"
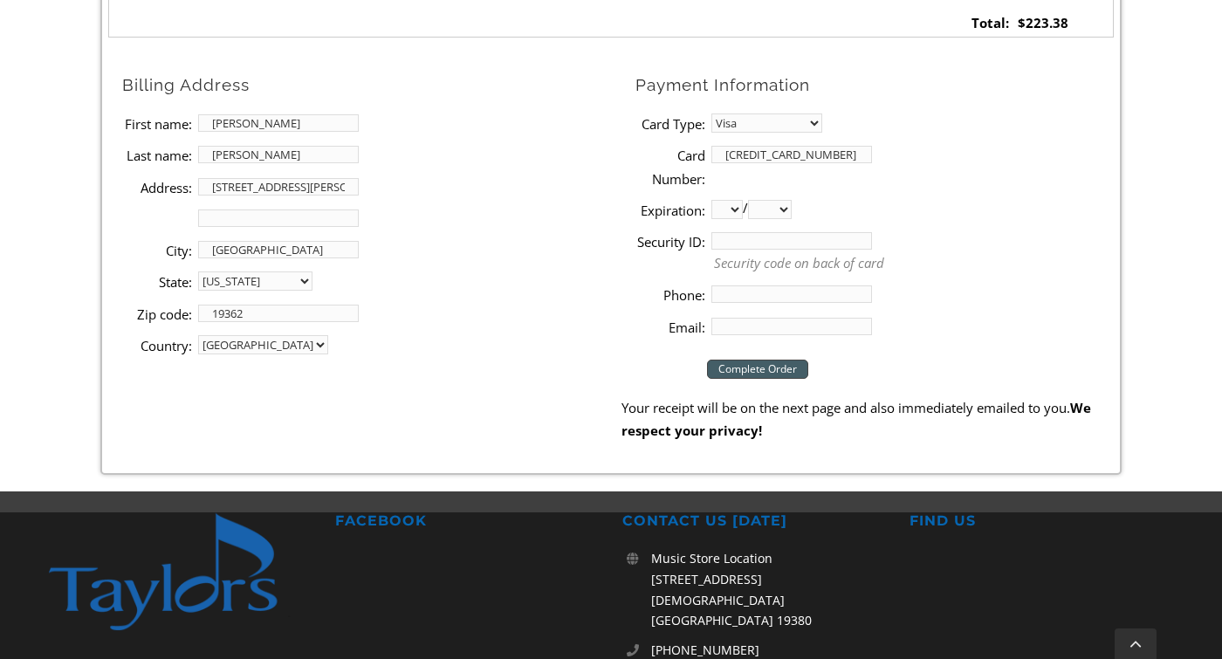
select select "01"
select select "2029"
type input "525"
click at [752, 285] on input "Phone:" at bounding box center [791, 293] width 161 height 17
type input "6108403120"
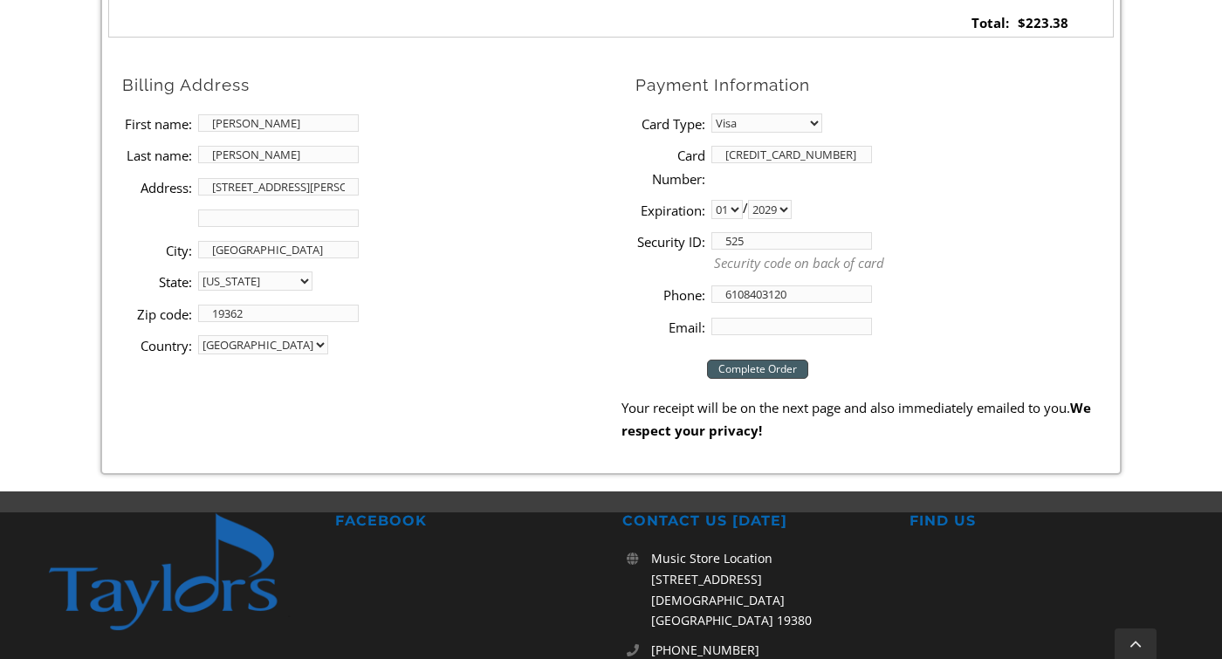
type input "m"
type input "[EMAIL_ADDRESS][DOMAIN_NAME]"
click at [645, 298] on li "Phone: [PHONE_NUMBER]" at bounding box center [875, 293] width 478 height 31
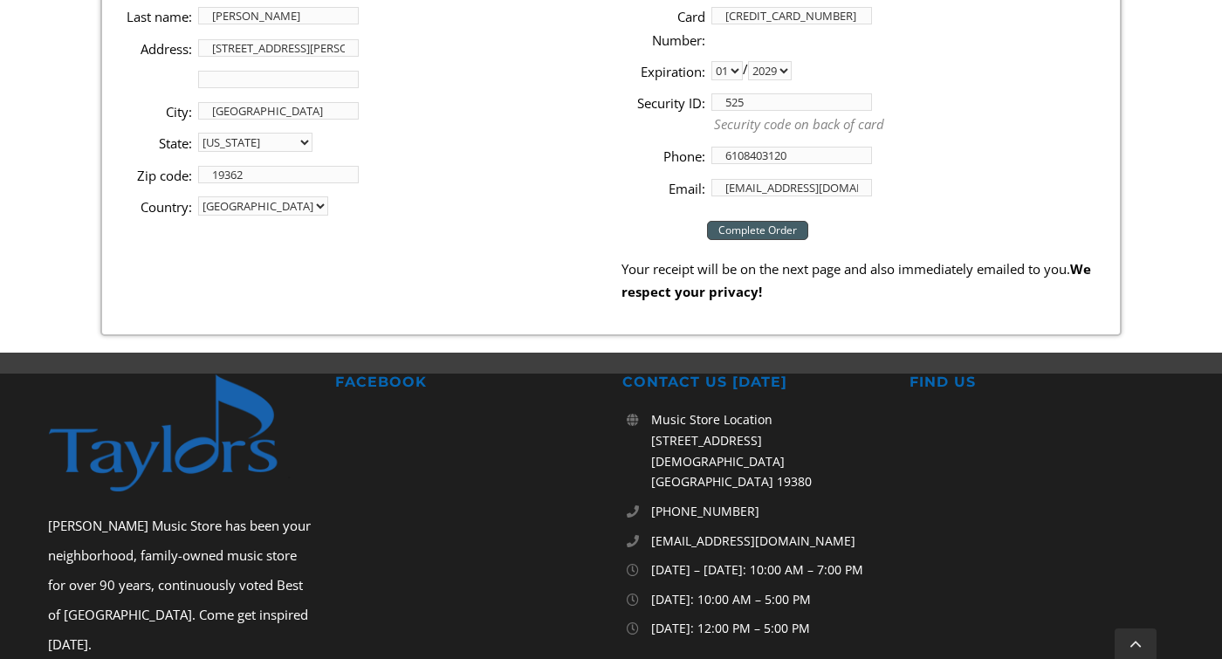
scroll to position [1042, 0]
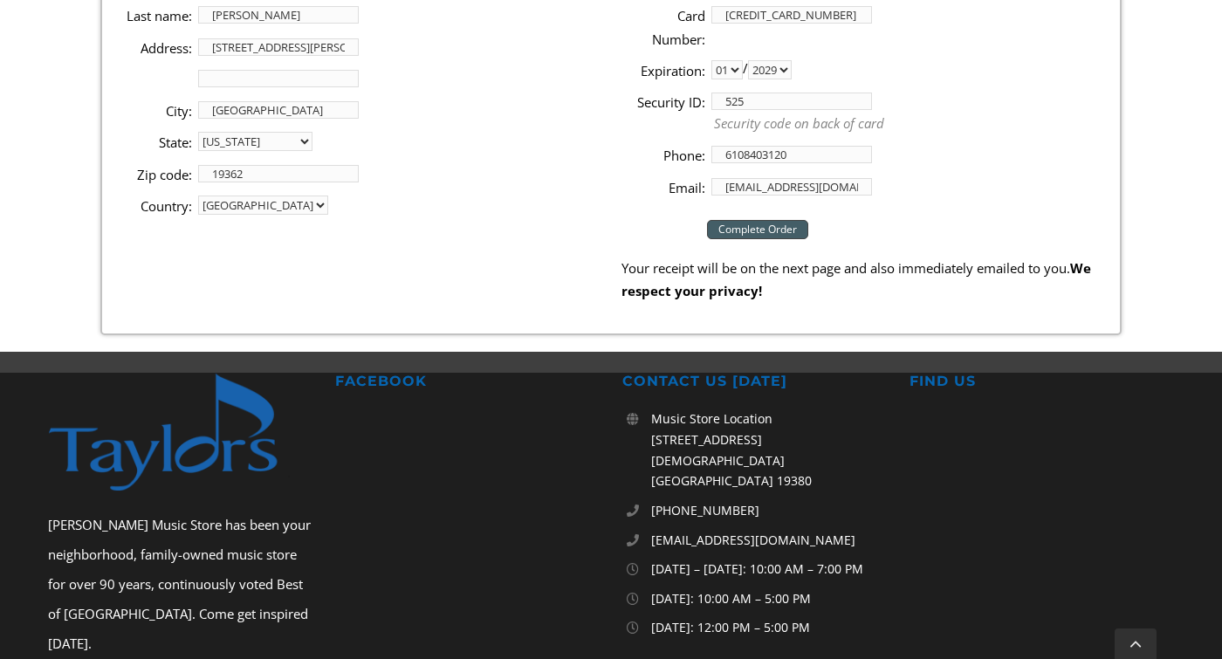
click at [737, 222] on input "Complete Order" at bounding box center [757, 229] width 101 height 19
